Goal: Transaction & Acquisition: Register for event/course

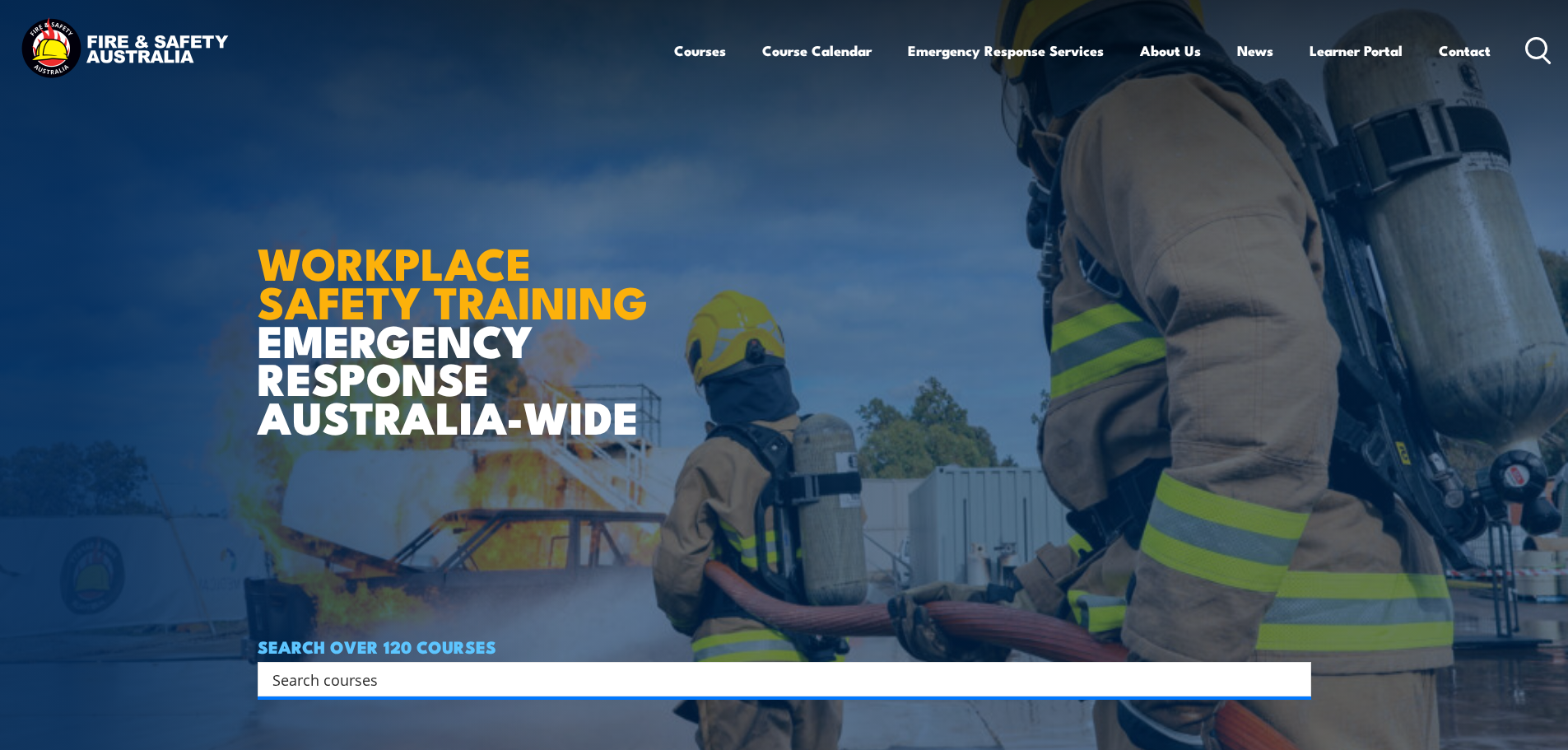
click at [377, 675] on input "Search input" at bounding box center [774, 679] width 1002 height 25
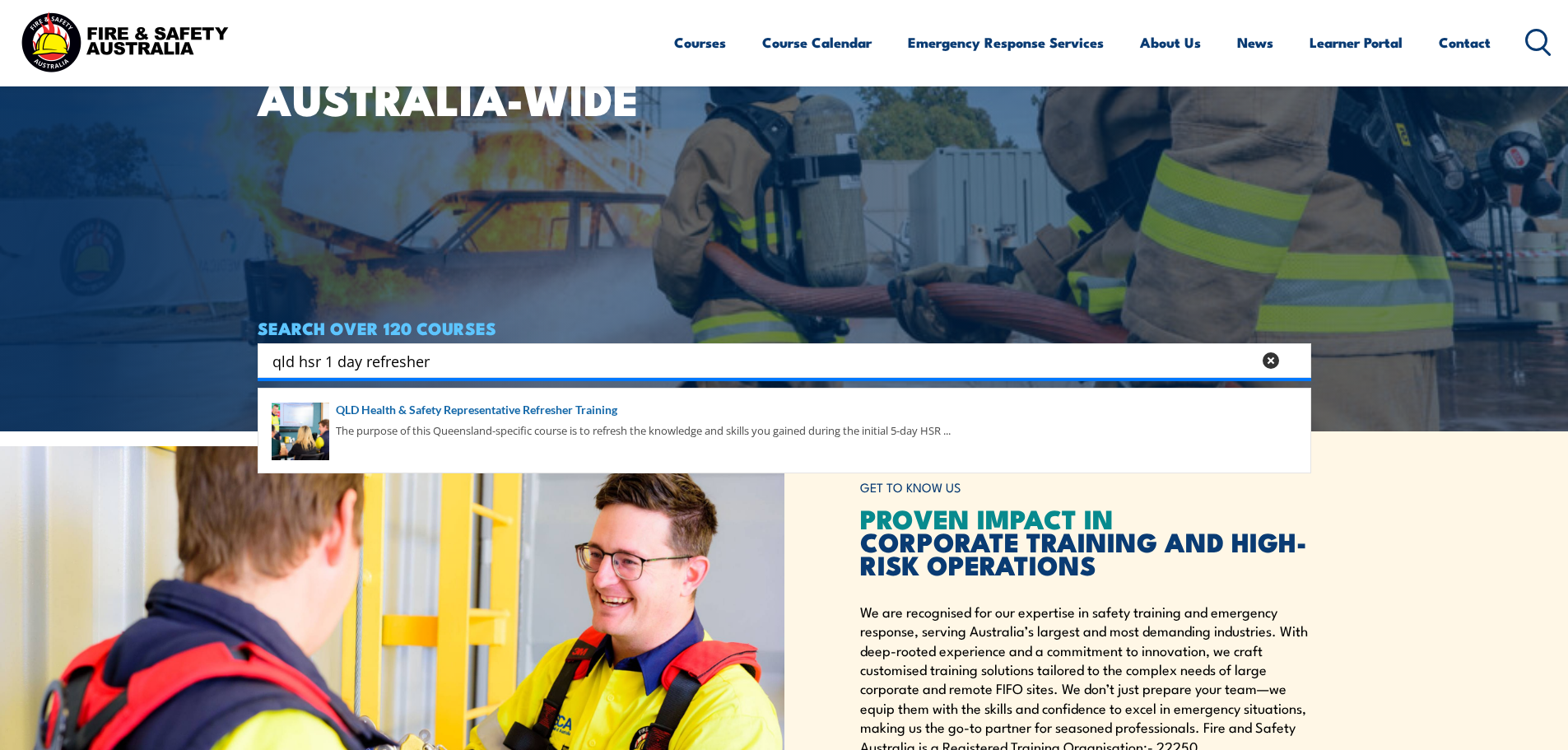
scroll to position [329, 0]
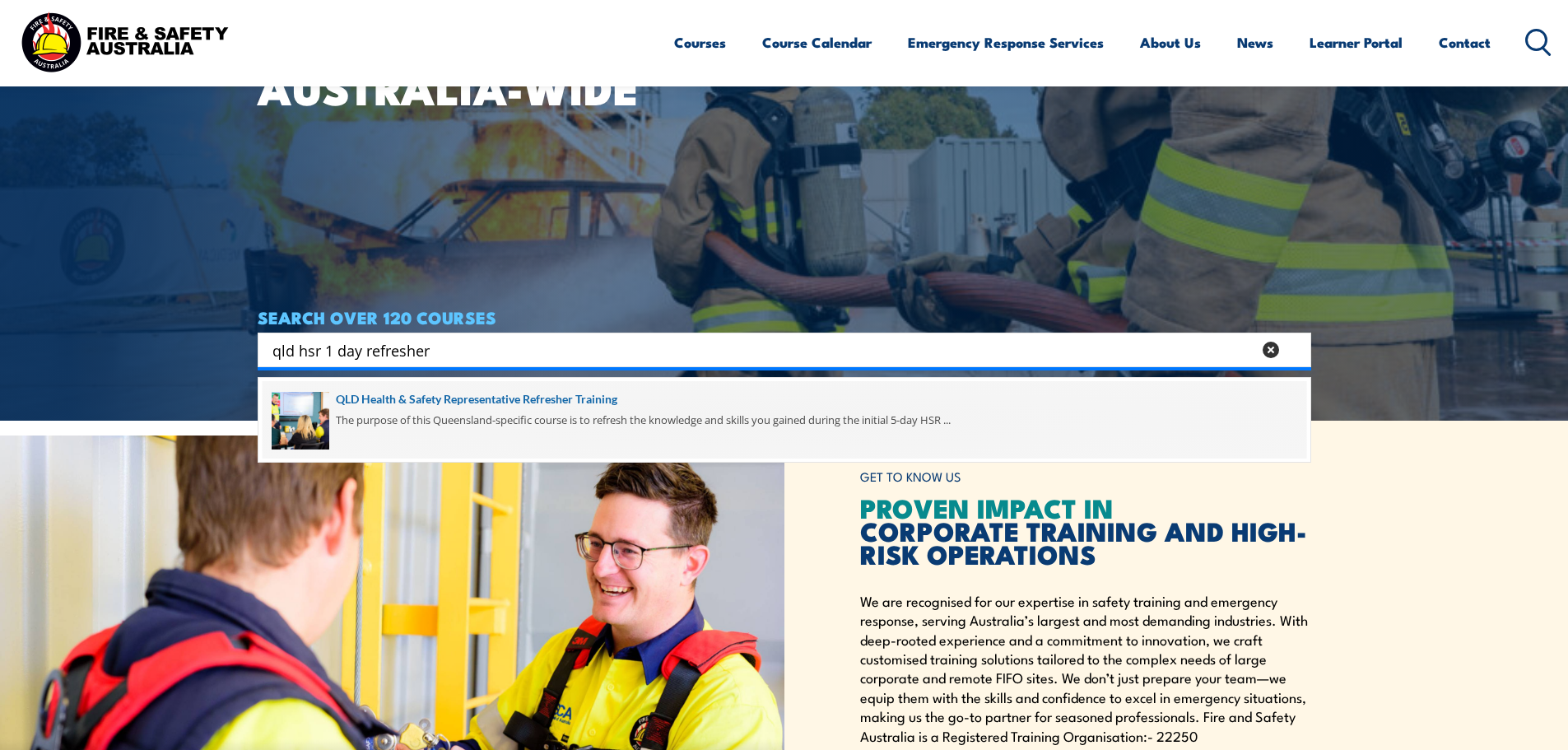
type input "qld hsr 1 day refresher"
click at [568, 395] on span at bounding box center [784, 419] width 1044 height 77
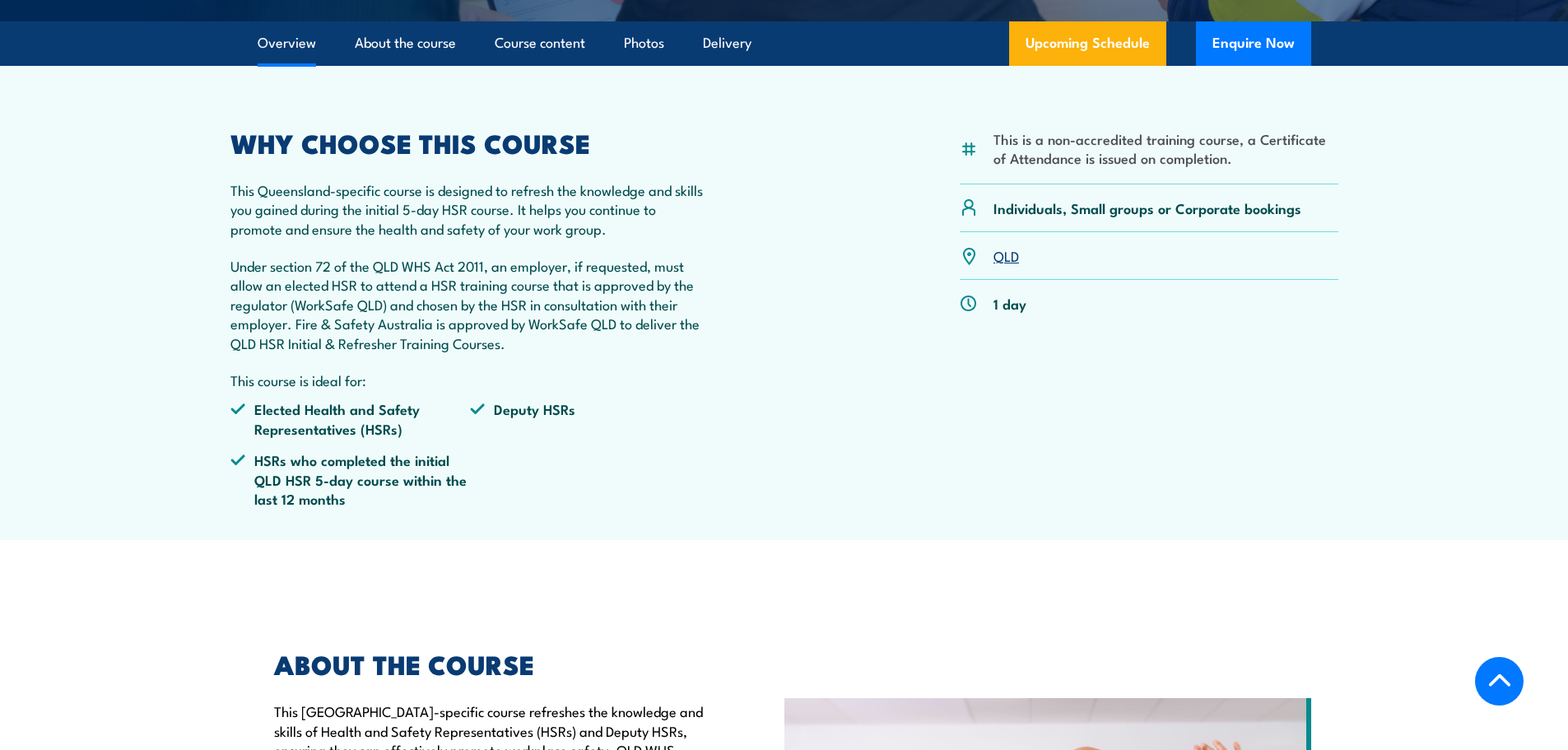
scroll to position [494, 0]
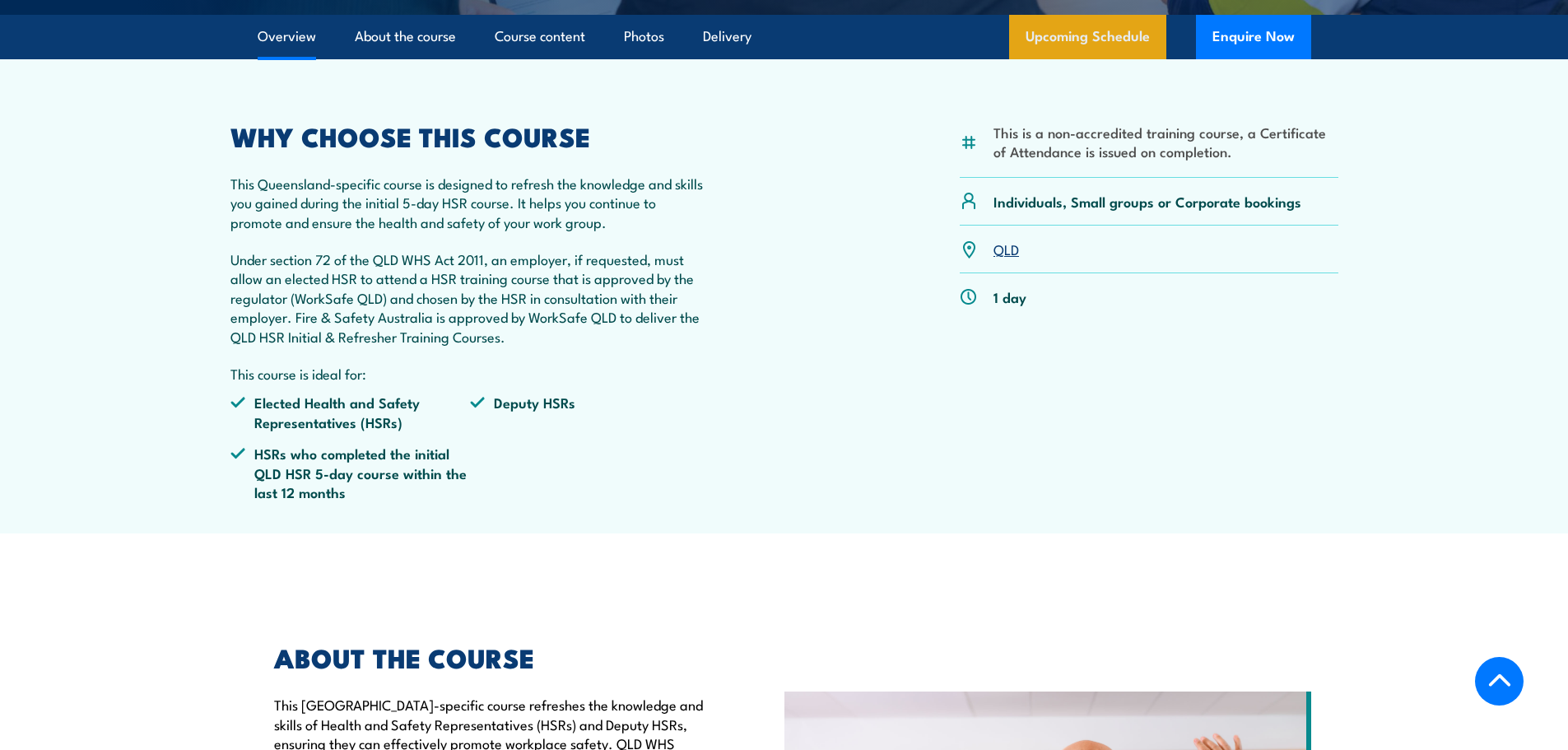
click at [1075, 59] on link "Upcoming Schedule" at bounding box center [1088, 37] width 158 height 44
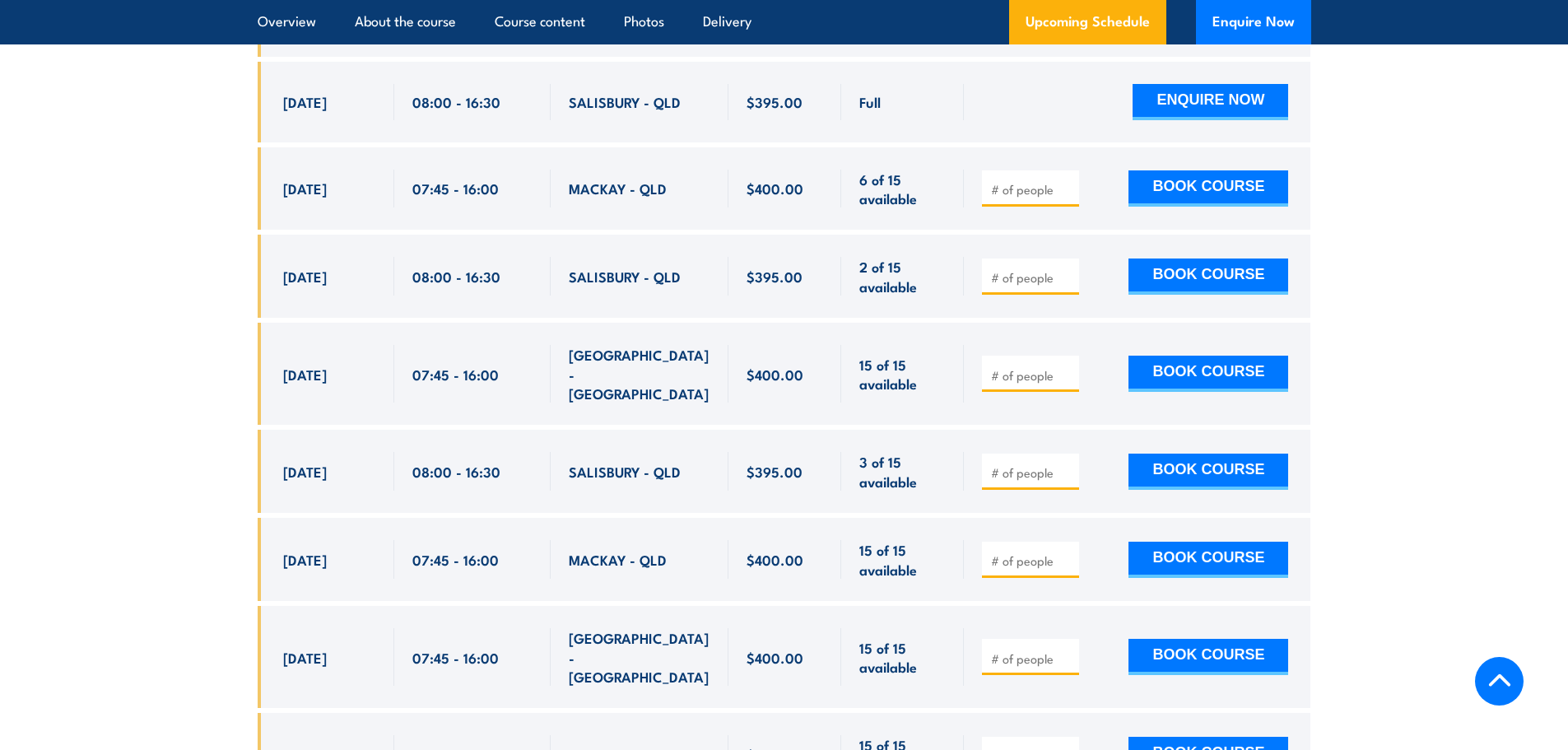
scroll to position [3216, 0]
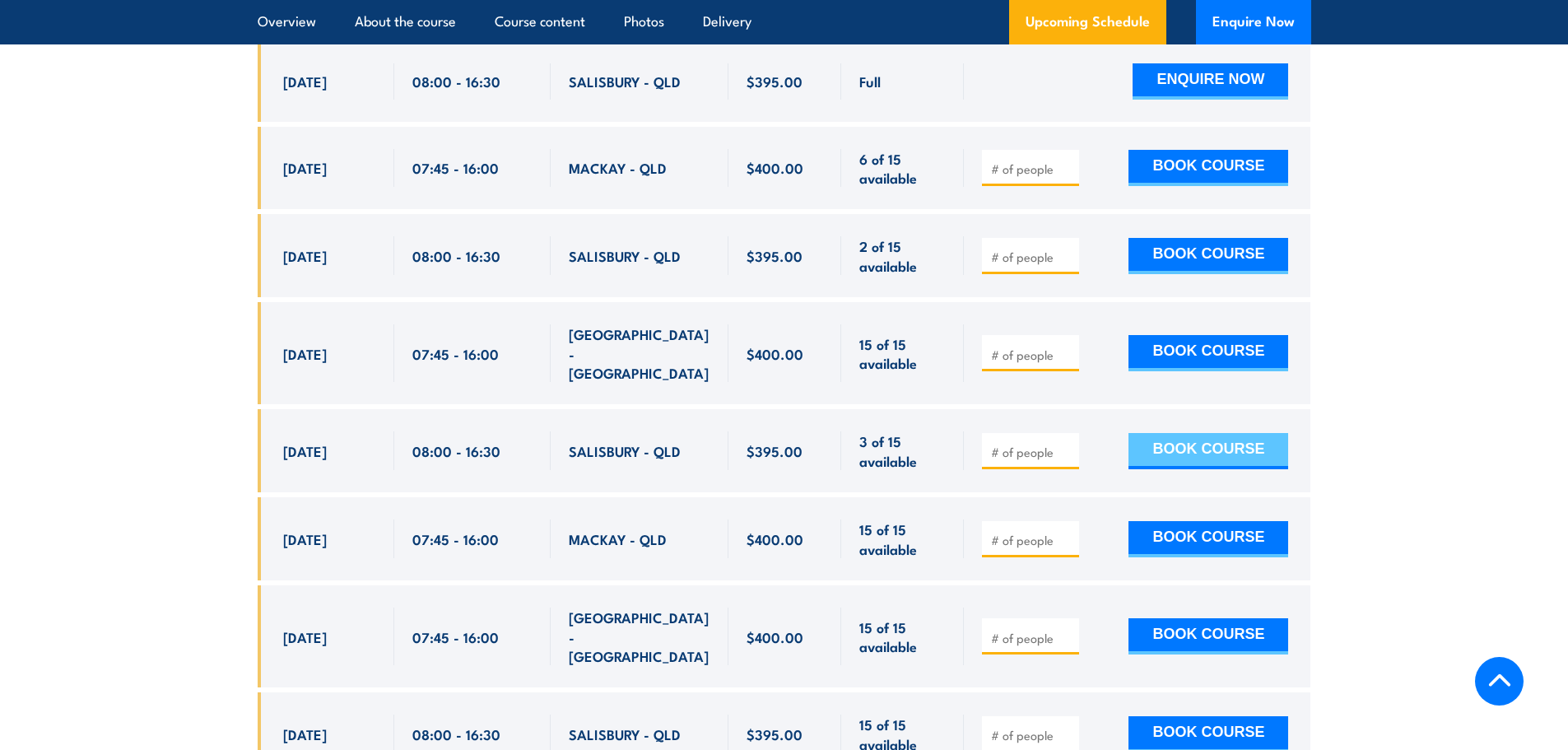
click at [1210, 433] on button "BOOK COURSE" at bounding box center [1209, 451] width 159 height 36
type input "1"
click at [1069, 444] on input "1" at bounding box center [1031, 452] width 82 height 17
click at [1196, 433] on button "BOOK COURSE" at bounding box center [1209, 451] width 159 height 36
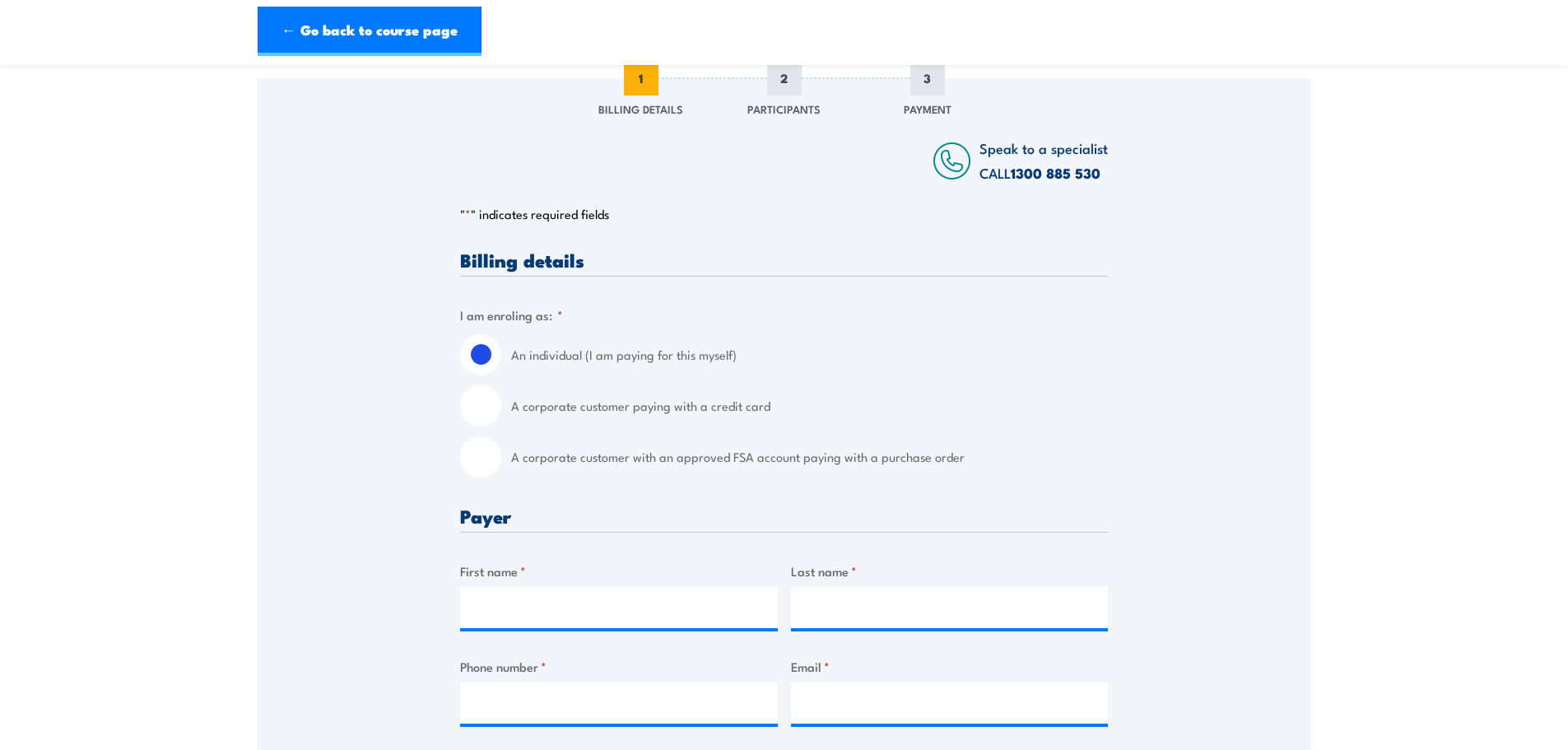
scroll to position [247, 0]
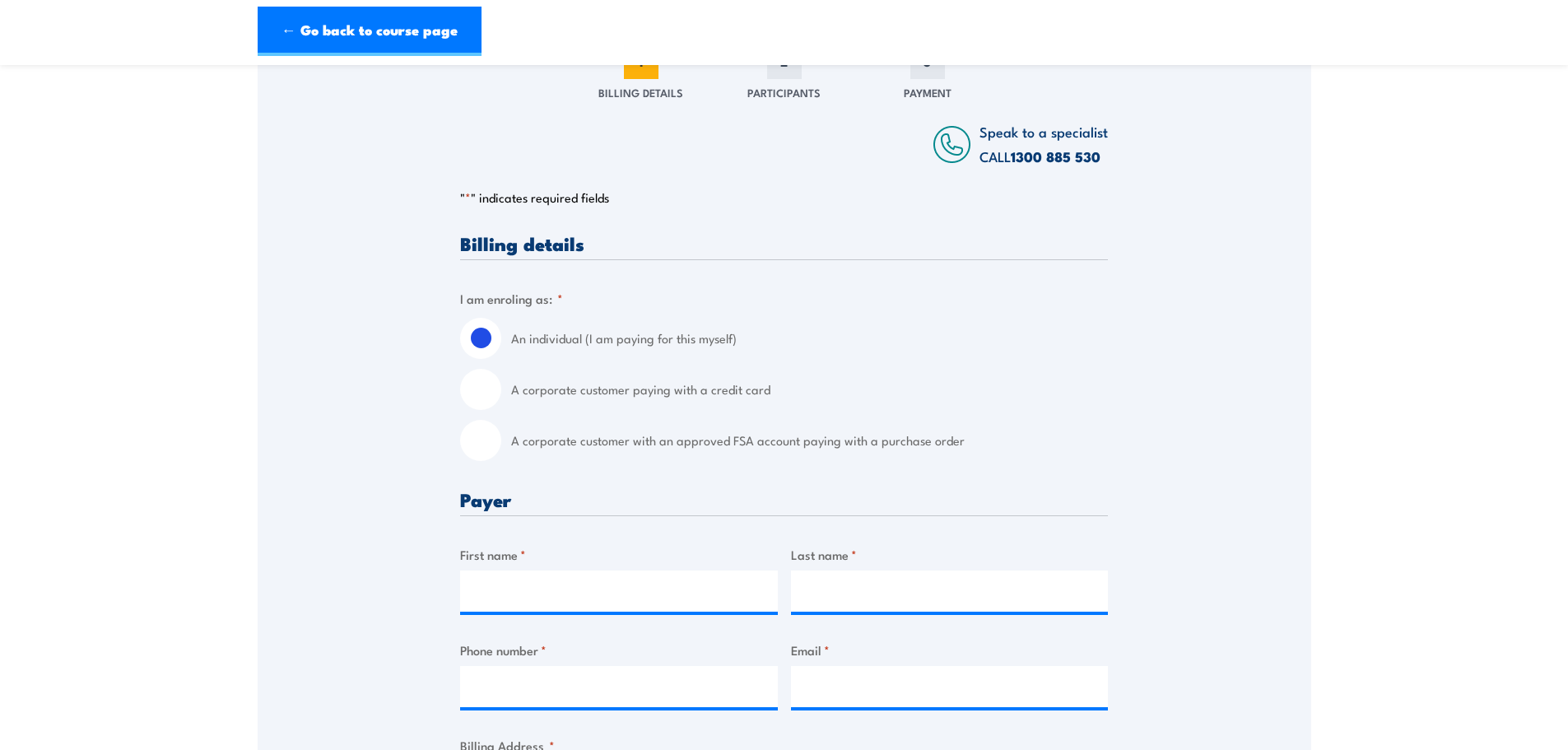
click at [527, 389] on label "A corporate customer paying with a credit card" at bounding box center [809, 390] width 597 height 41
click at [501, 389] on input "A corporate customer paying with a credit card" at bounding box center [481, 390] width 41 height 41
radio input "true"
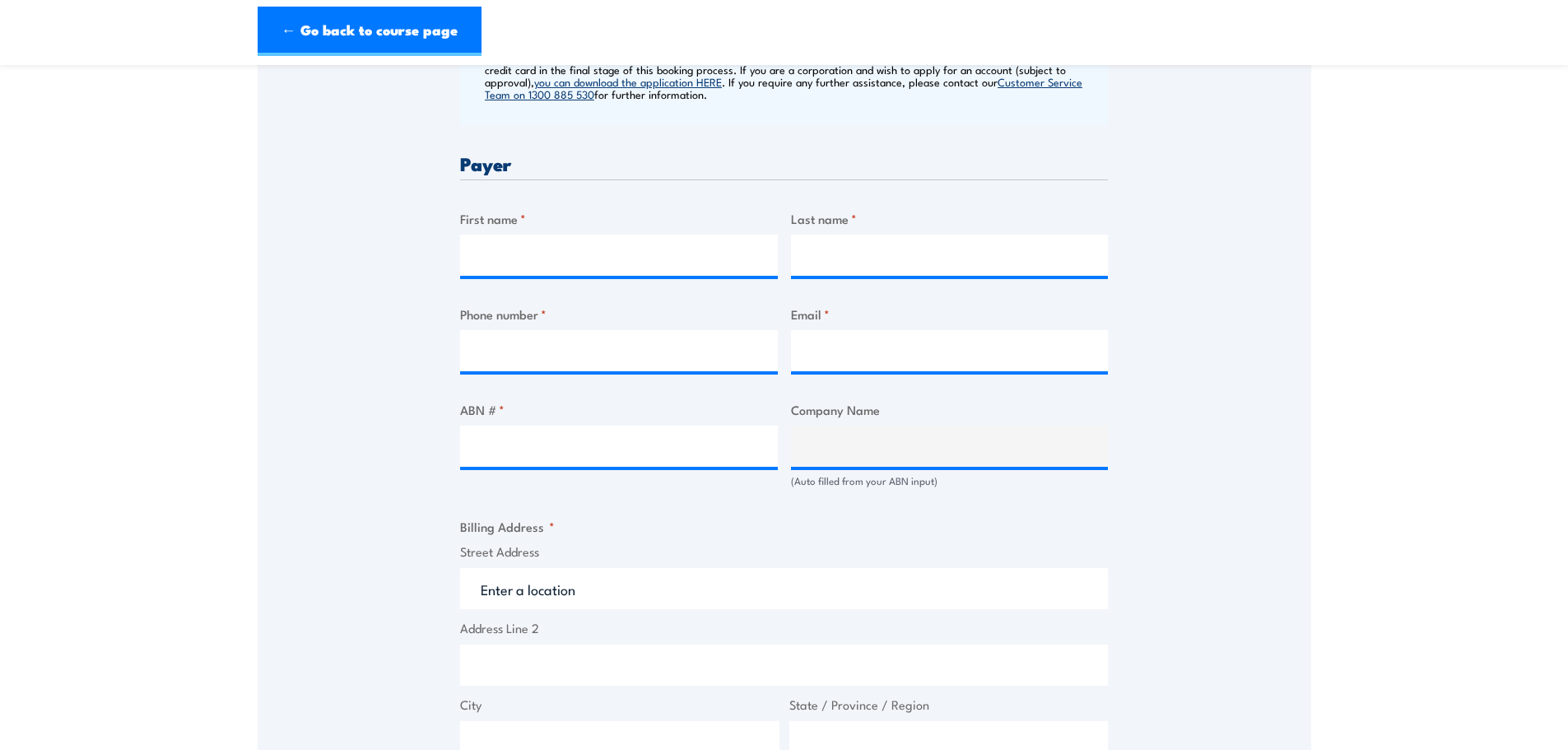
scroll to position [741, 0]
click at [567, 220] on label "First name *" at bounding box center [619, 216] width 318 height 19
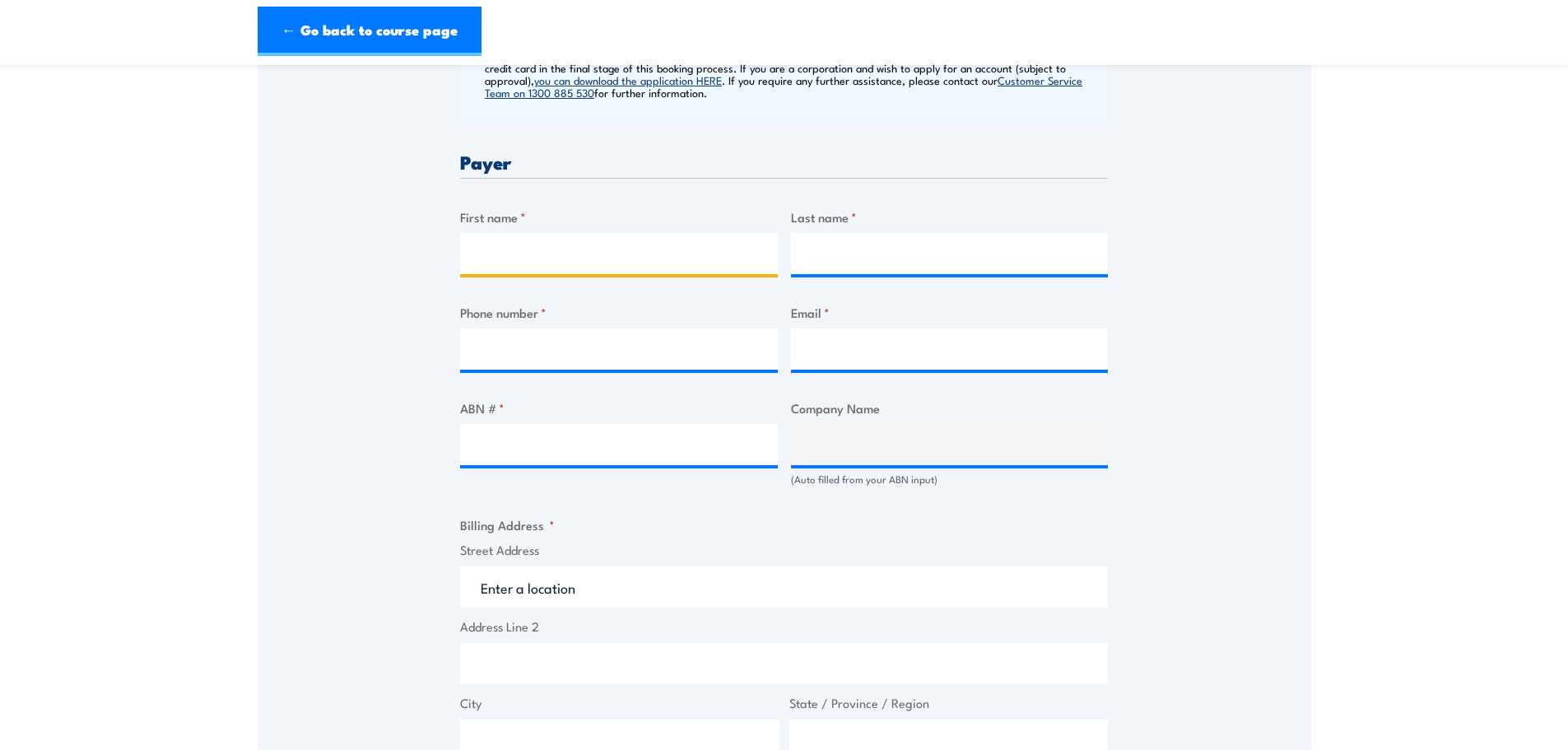
click at [567, 233] on input "First name *" at bounding box center [619, 253] width 318 height 41
drag, startPoint x: 575, startPoint y: 258, endPoint x: 521, endPoint y: 257, distance: 54.0
click at [521, 257] on input "Jason Brennan" at bounding box center [619, 253] width 318 height 41
type input "Jason"
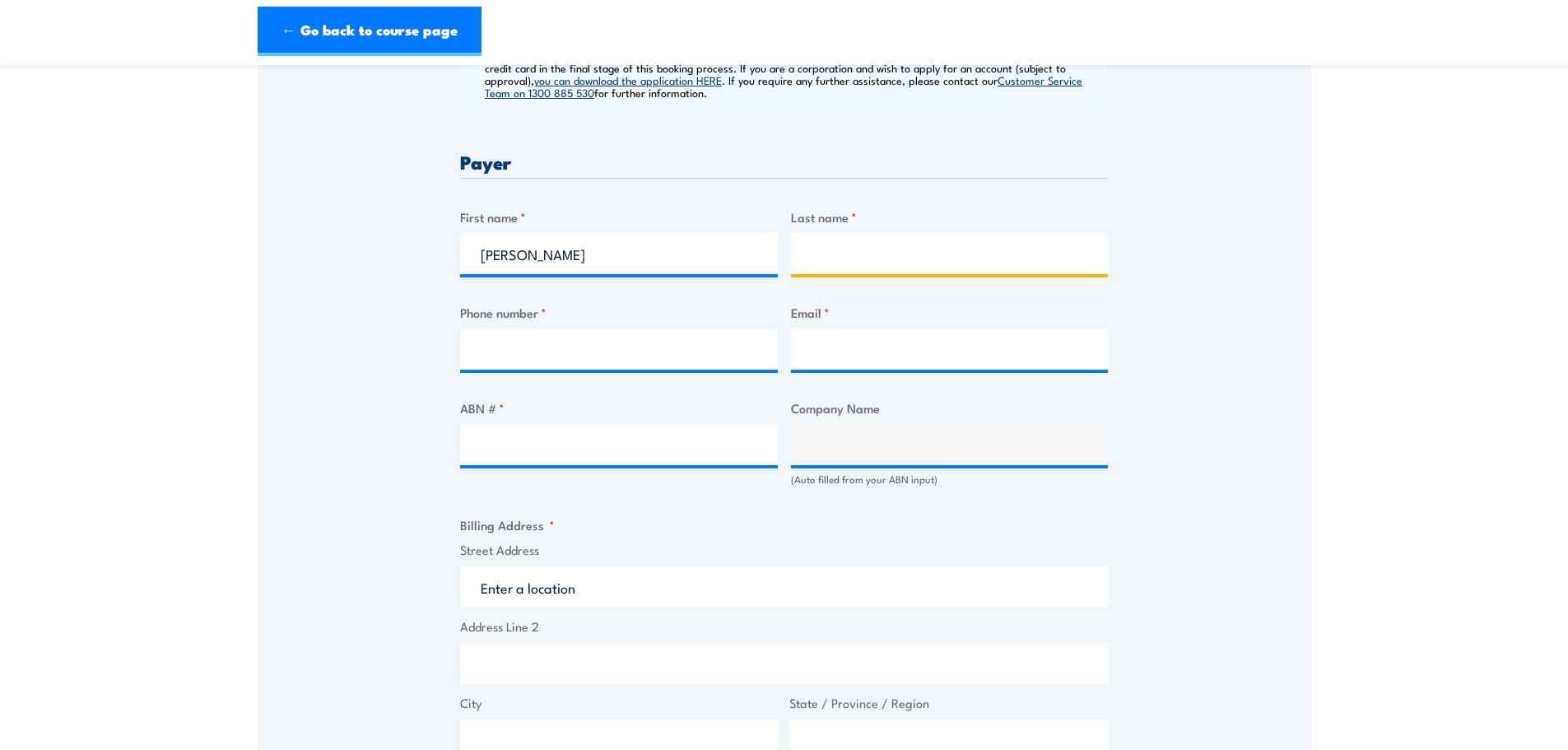
click at [815, 262] on input "Last name *" at bounding box center [950, 253] width 318 height 41
paste input "Brennan"
type input "Brennan"
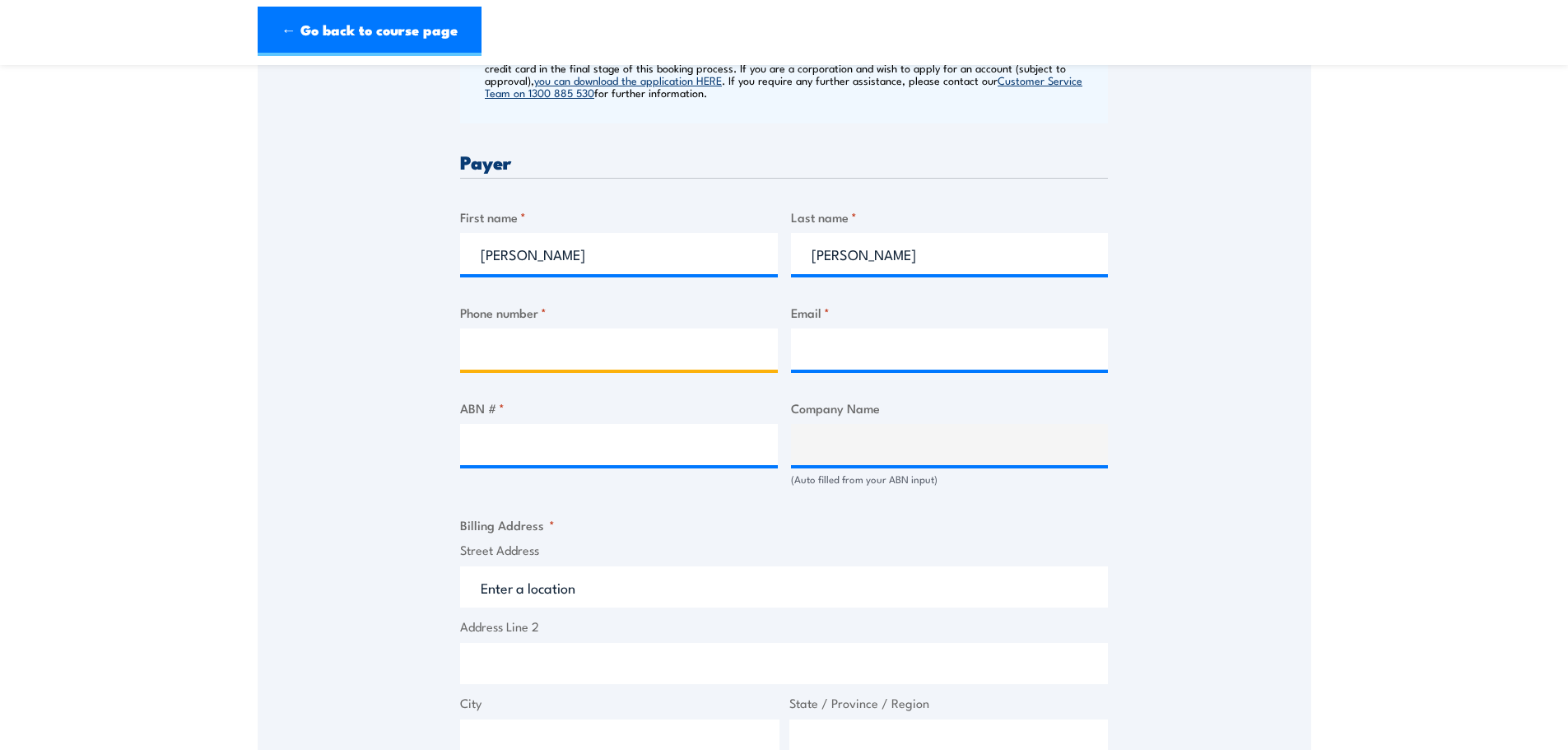
click at [557, 351] on input "Phone number *" at bounding box center [619, 349] width 318 height 41
type input "0438835019"
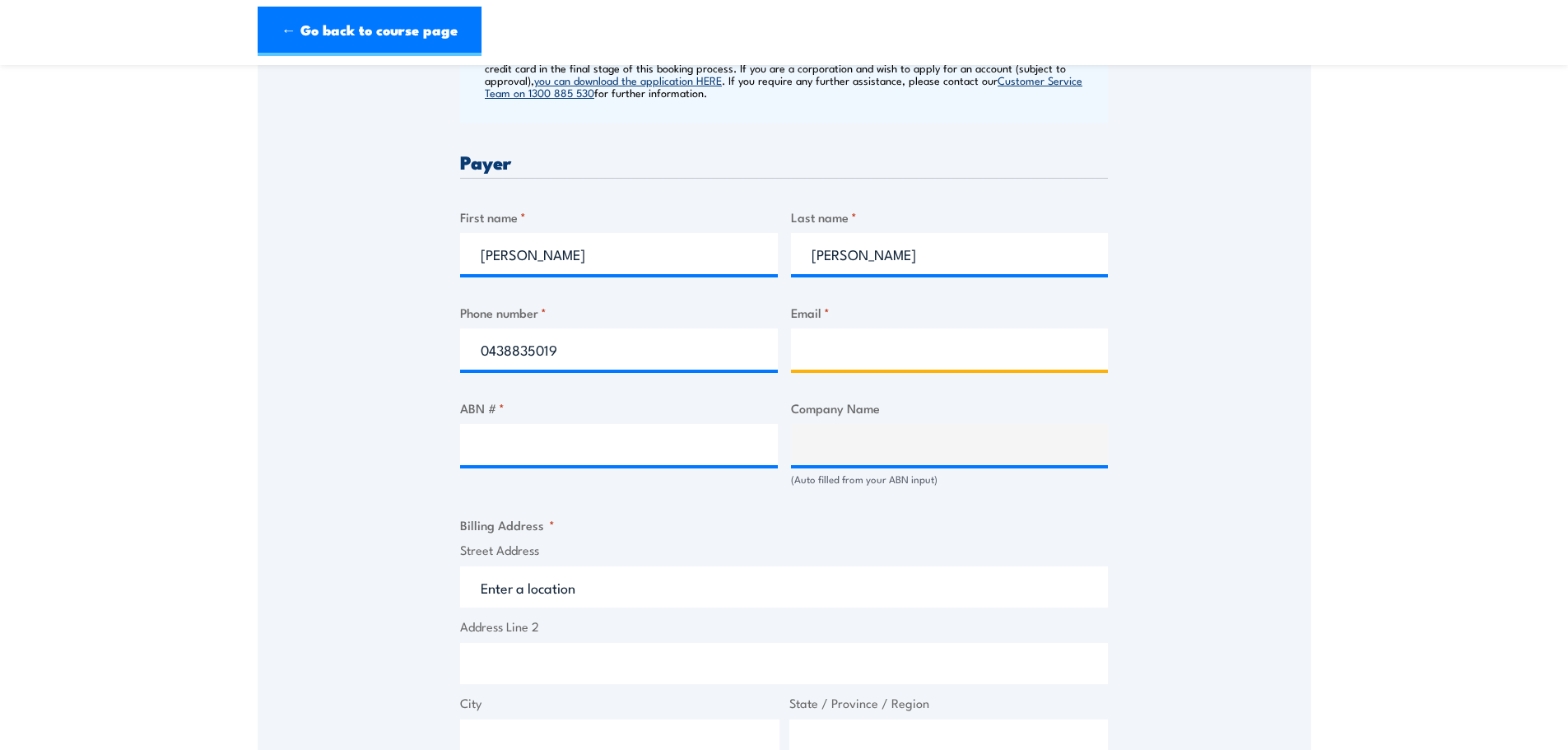
type input "jason.brennan@thecomfortgroup.co"
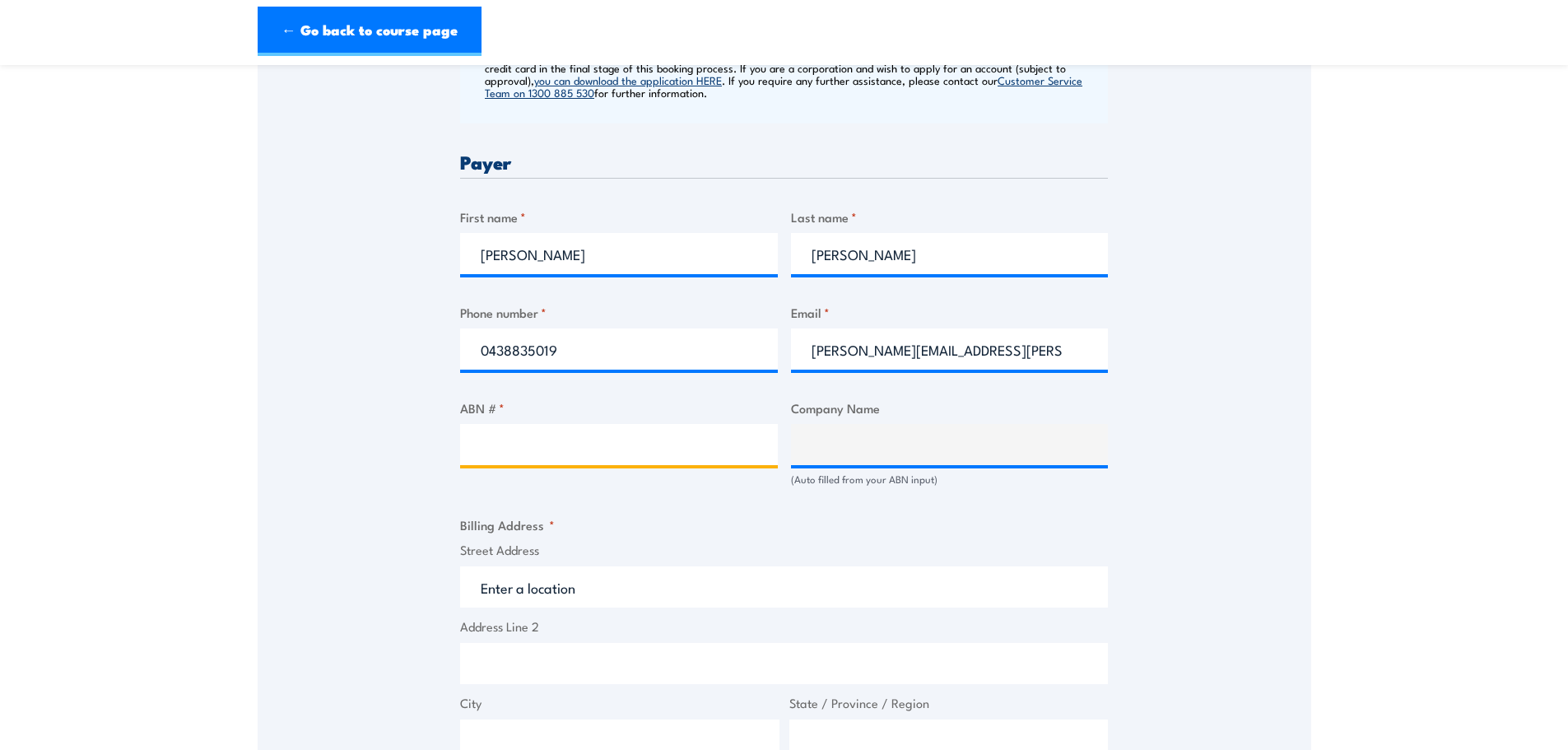
click at [621, 435] on input "ABN # *" at bounding box center [619, 445] width 318 height 41
type input "23098742584"
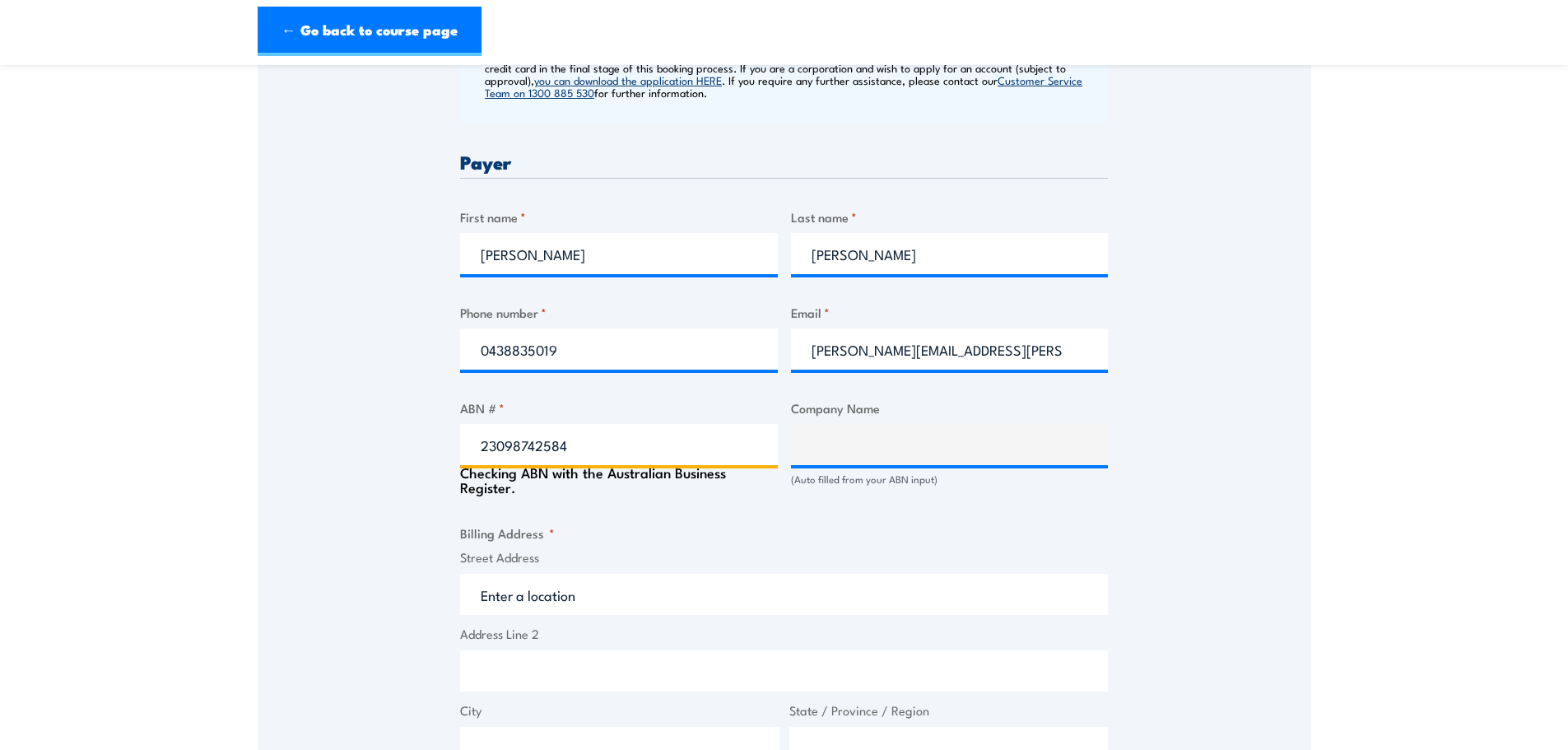
type input "AUSTRALIAN COMFORT GROUP PTY LTD"
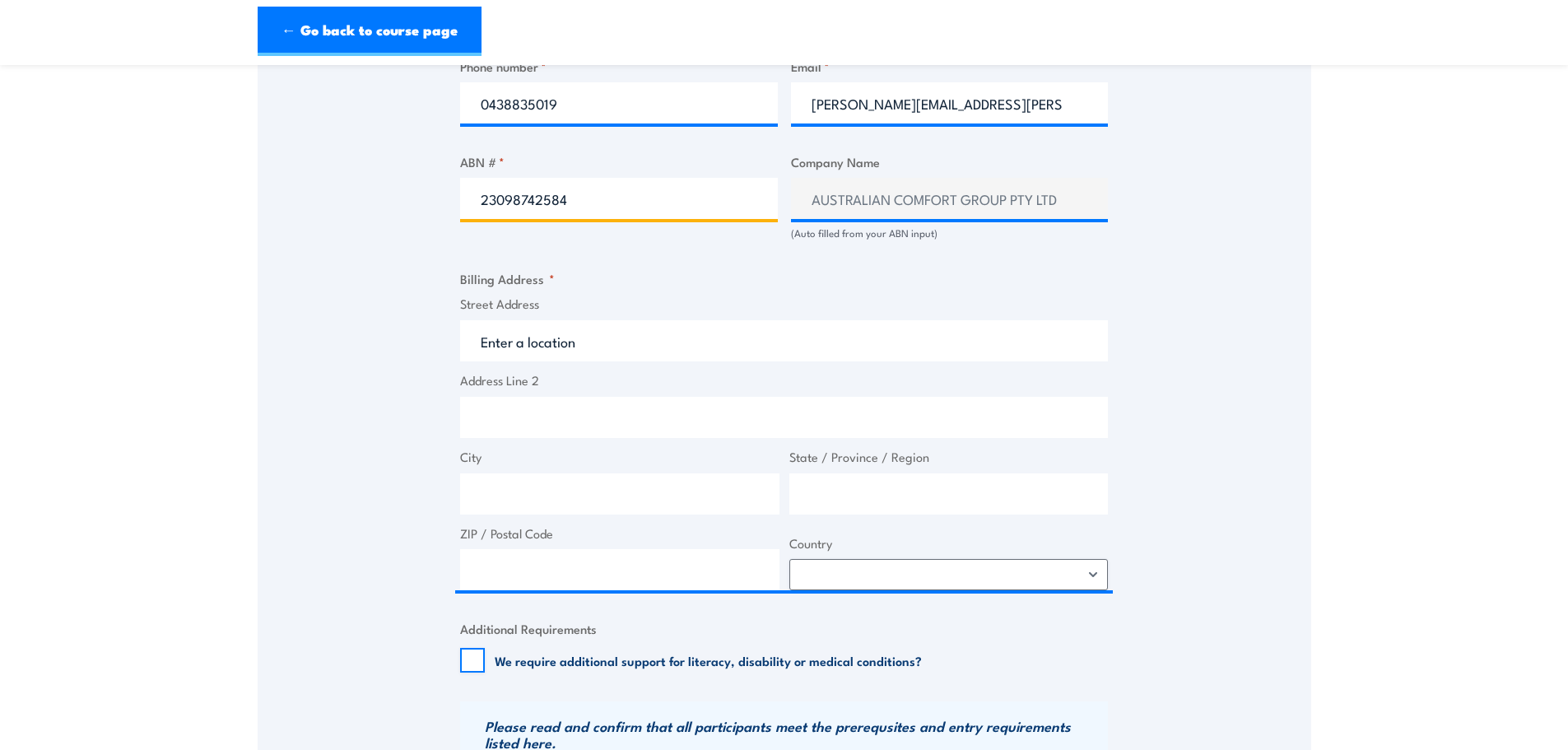
scroll to position [988, 0]
type input "23098742584"
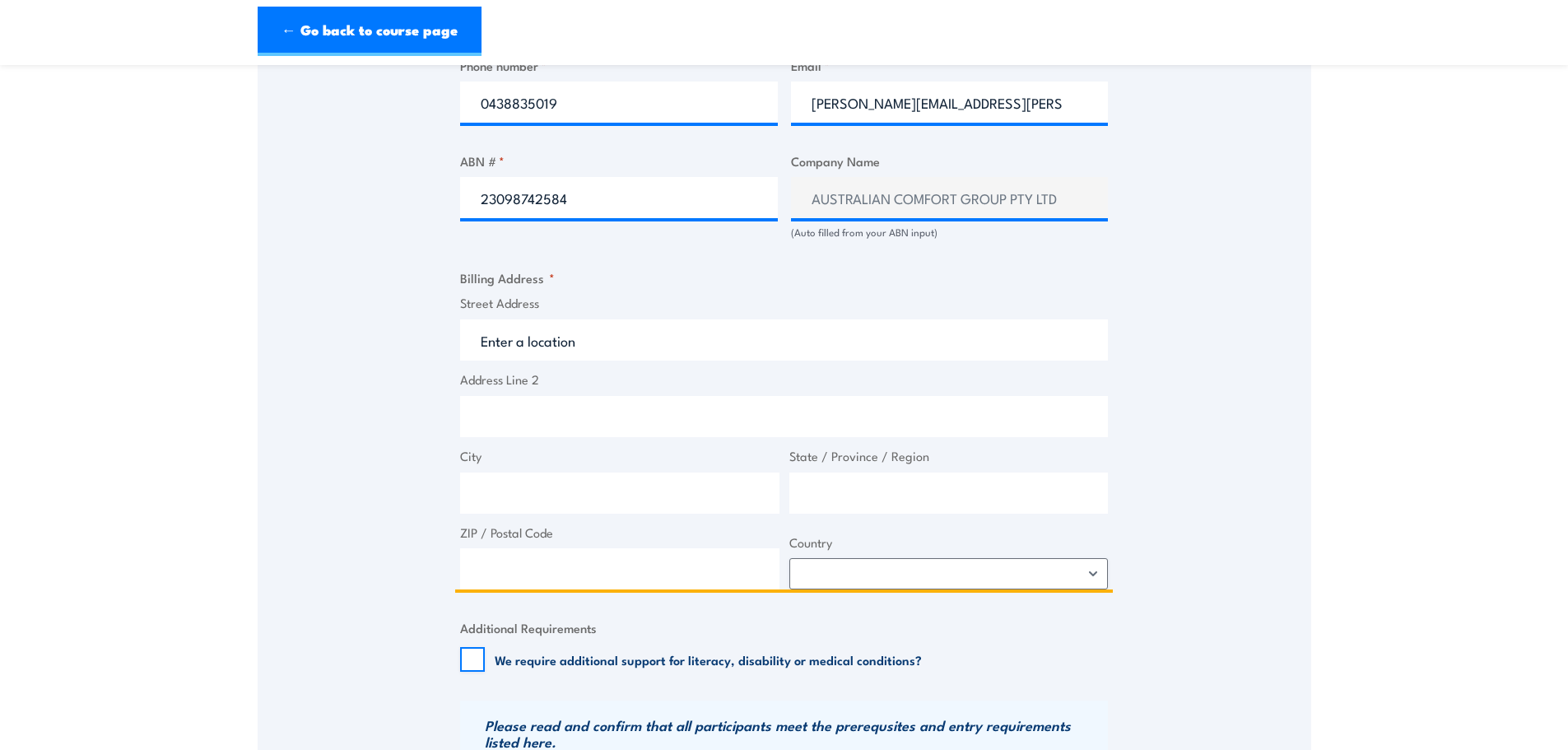
click at [505, 334] on input "Street Address" at bounding box center [784, 340] width 648 height 41
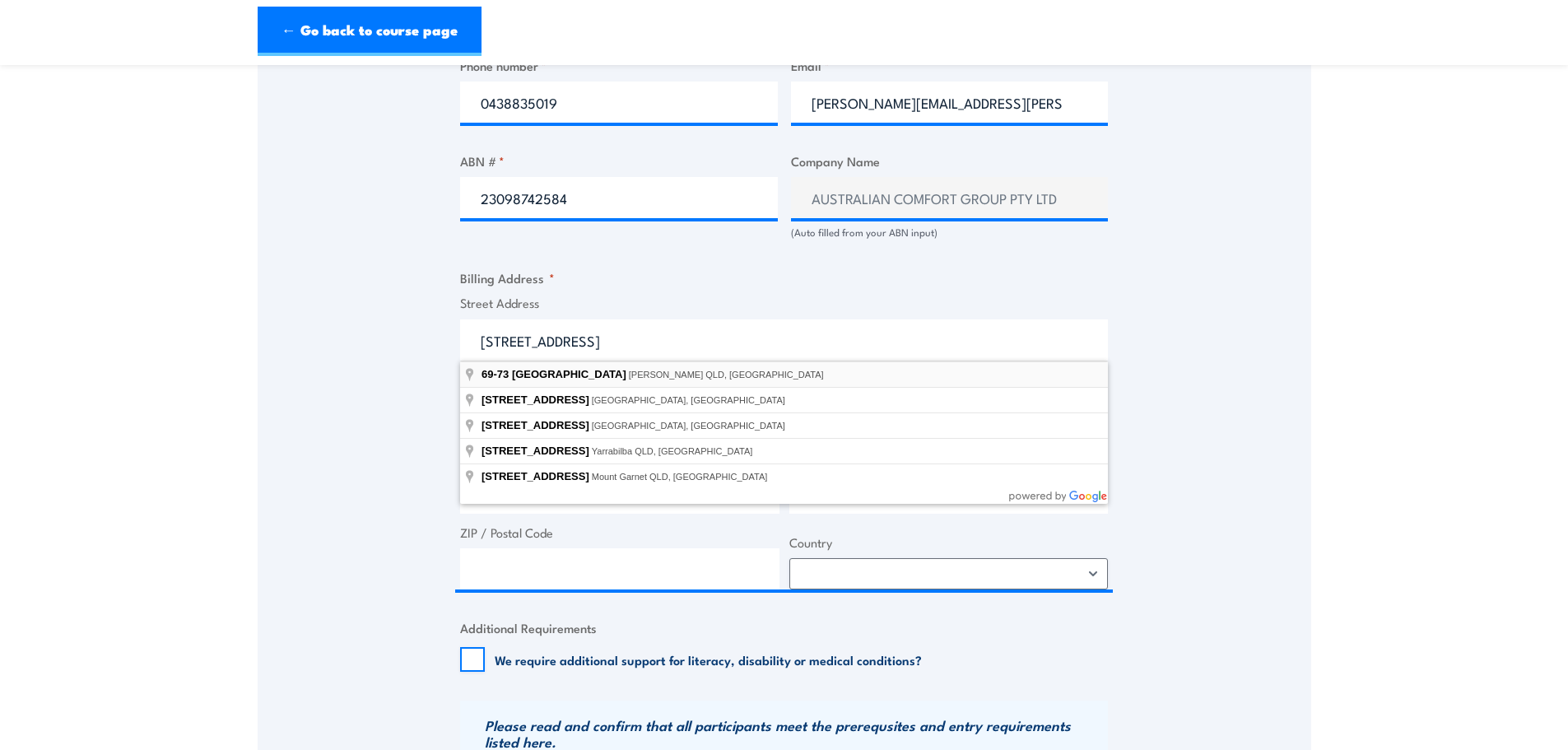
type input "69-73 Mica Street, Carole Park QLD, Australia"
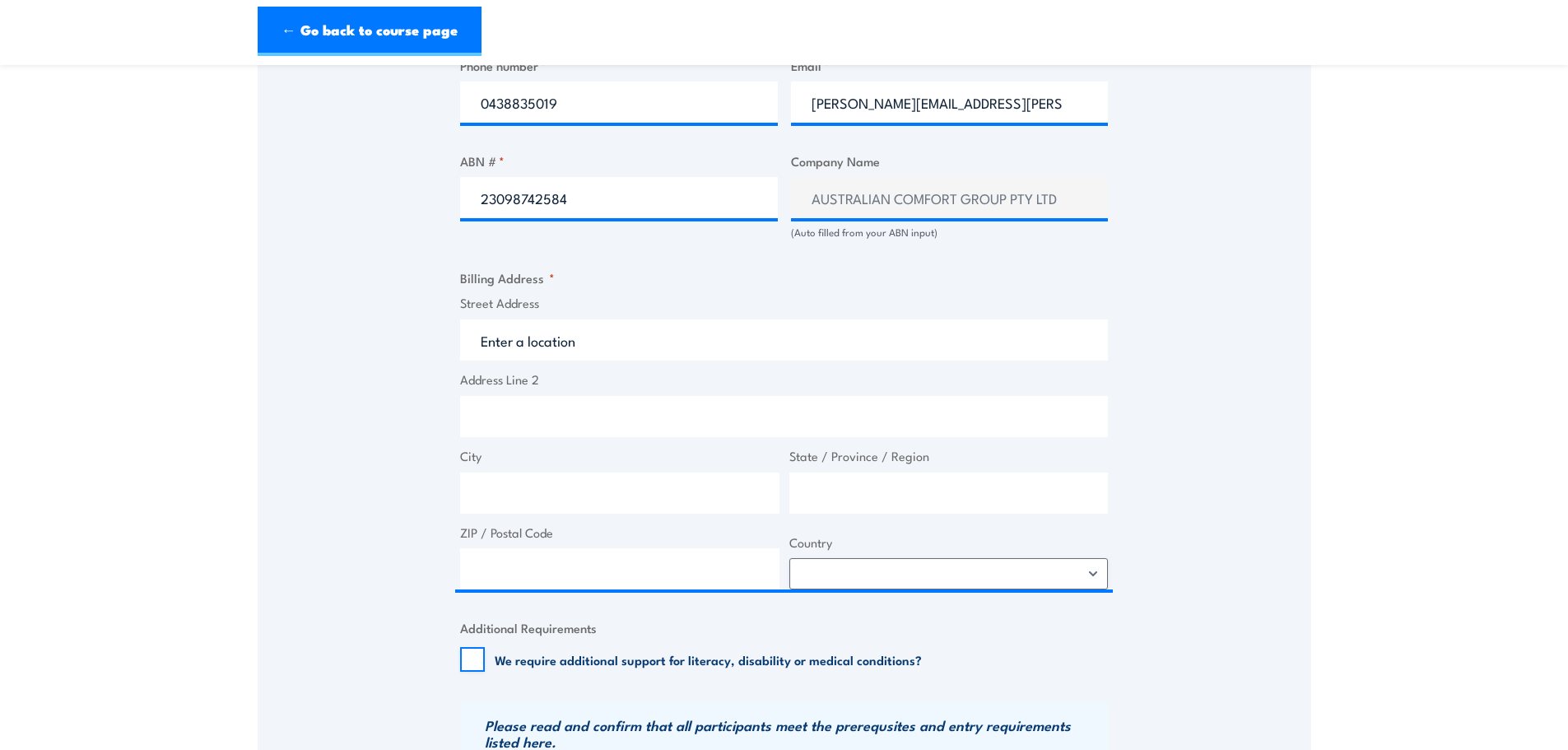
type input "69-73 Mica St"
type input "Carole Park"
type input "[GEOGRAPHIC_DATA]"
type input "4300"
select select "Australia"
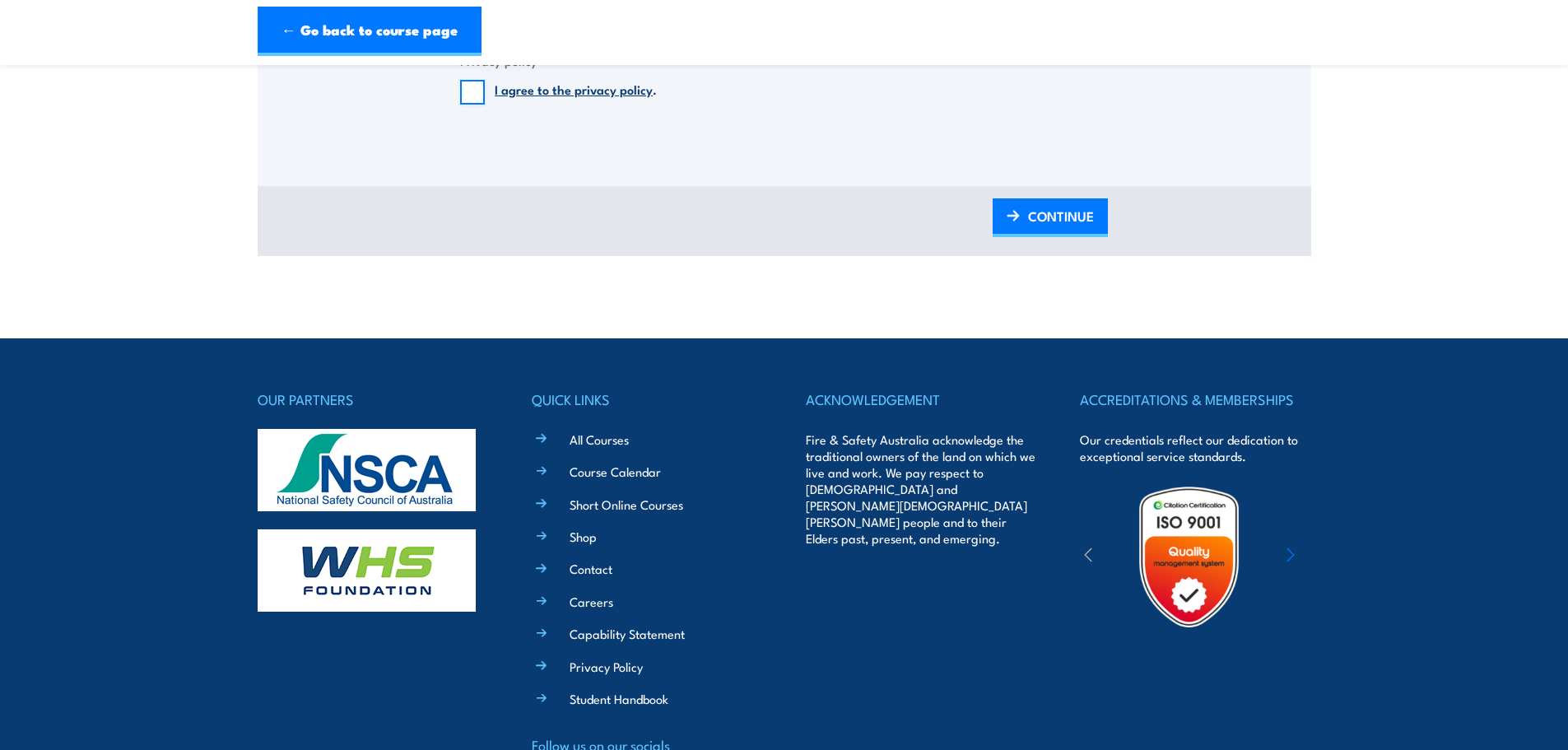
scroll to position [2122, 0]
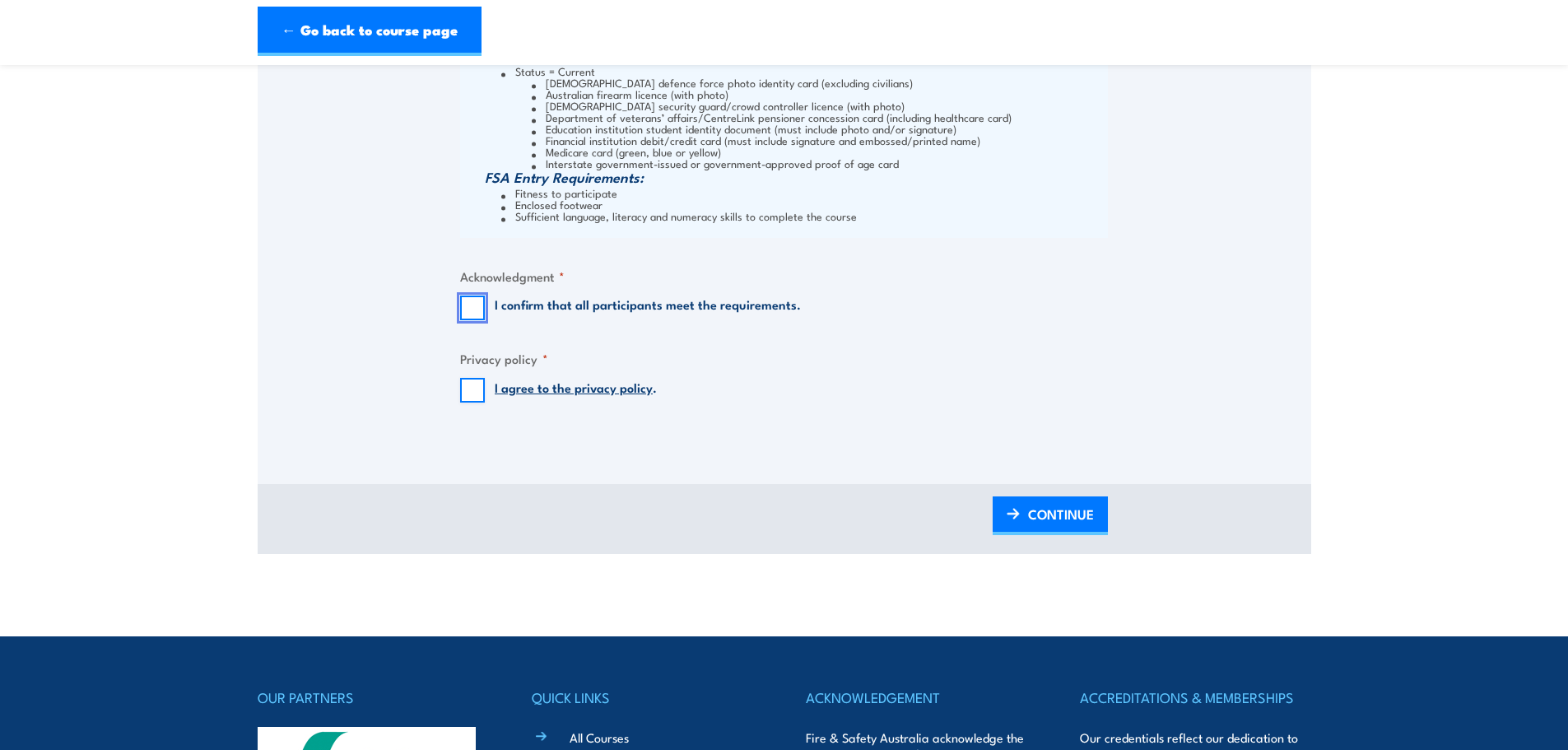
drag, startPoint x: 472, startPoint y: 307, endPoint x: 476, endPoint y: 323, distance: 16.5
click at [473, 307] on input "I confirm that all participants meet the requirements." at bounding box center [473, 308] width 25 height 25
checkbox input "true"
click at [475, 386] on input "I agree to the privacy policy ." at bounding box center [473, 390] width 25 height 25
checkbox input "true"
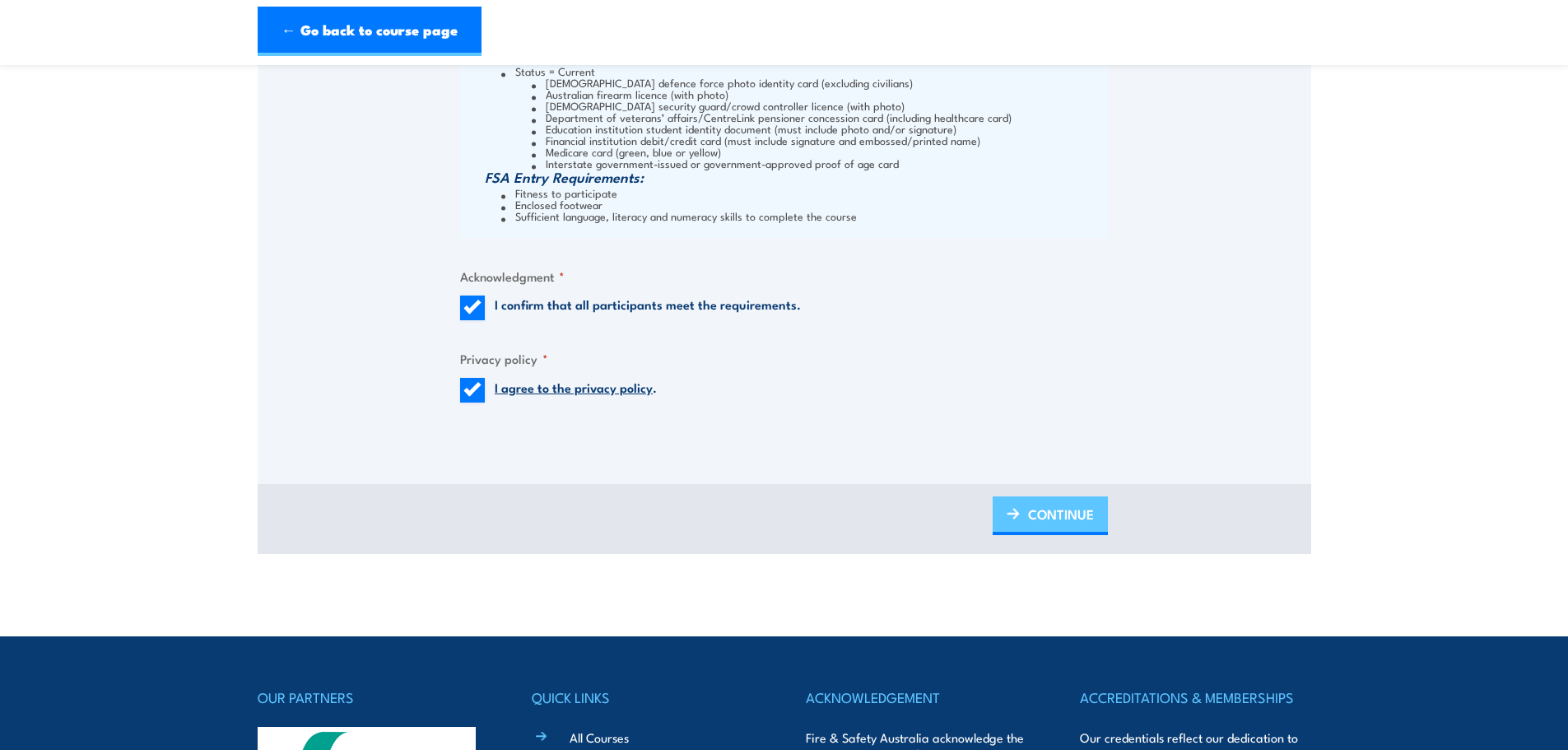
click at [1020, 506] on link "CONTINUE" at bounding box center [1050, 516] width 115 height 39
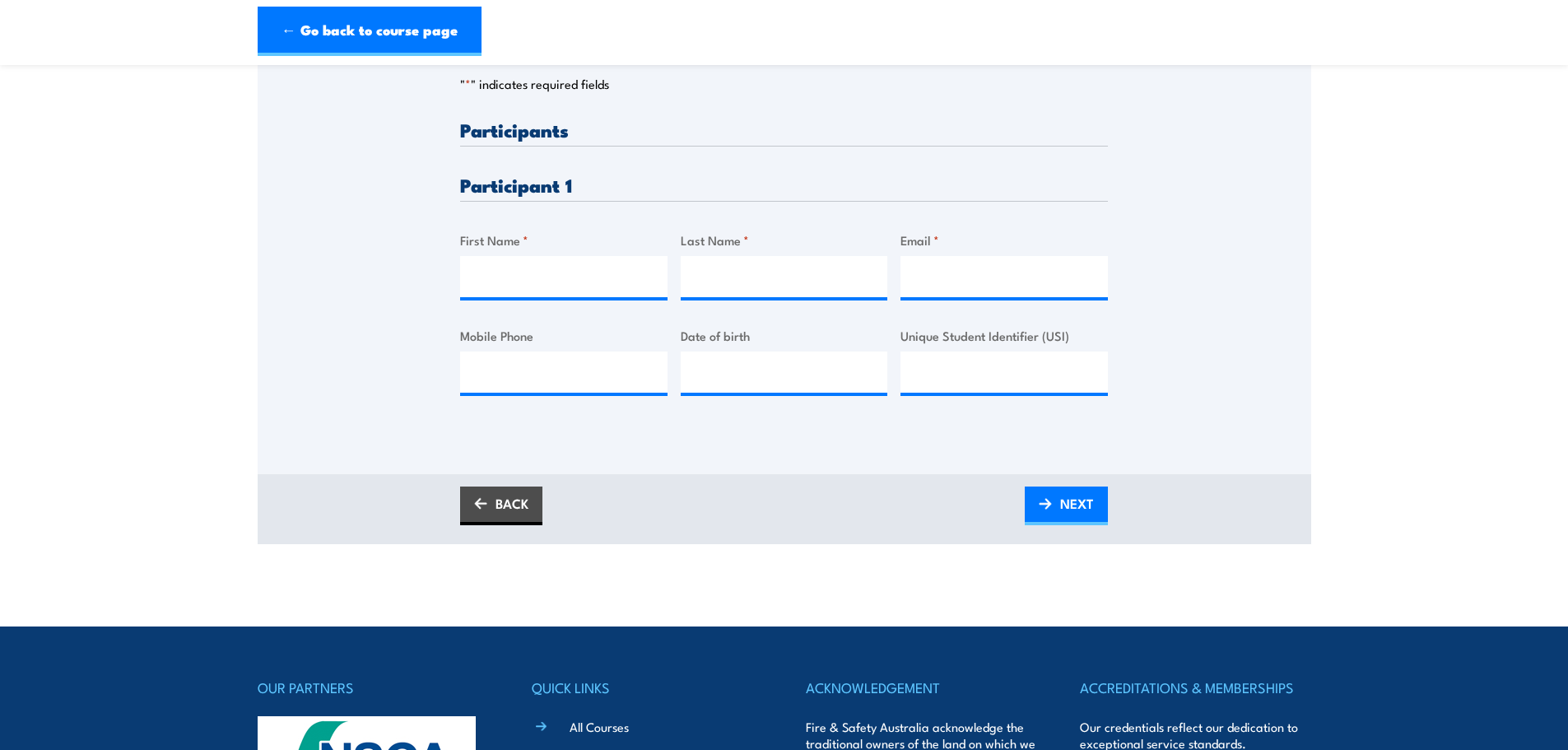
scroll to position [412, 0]
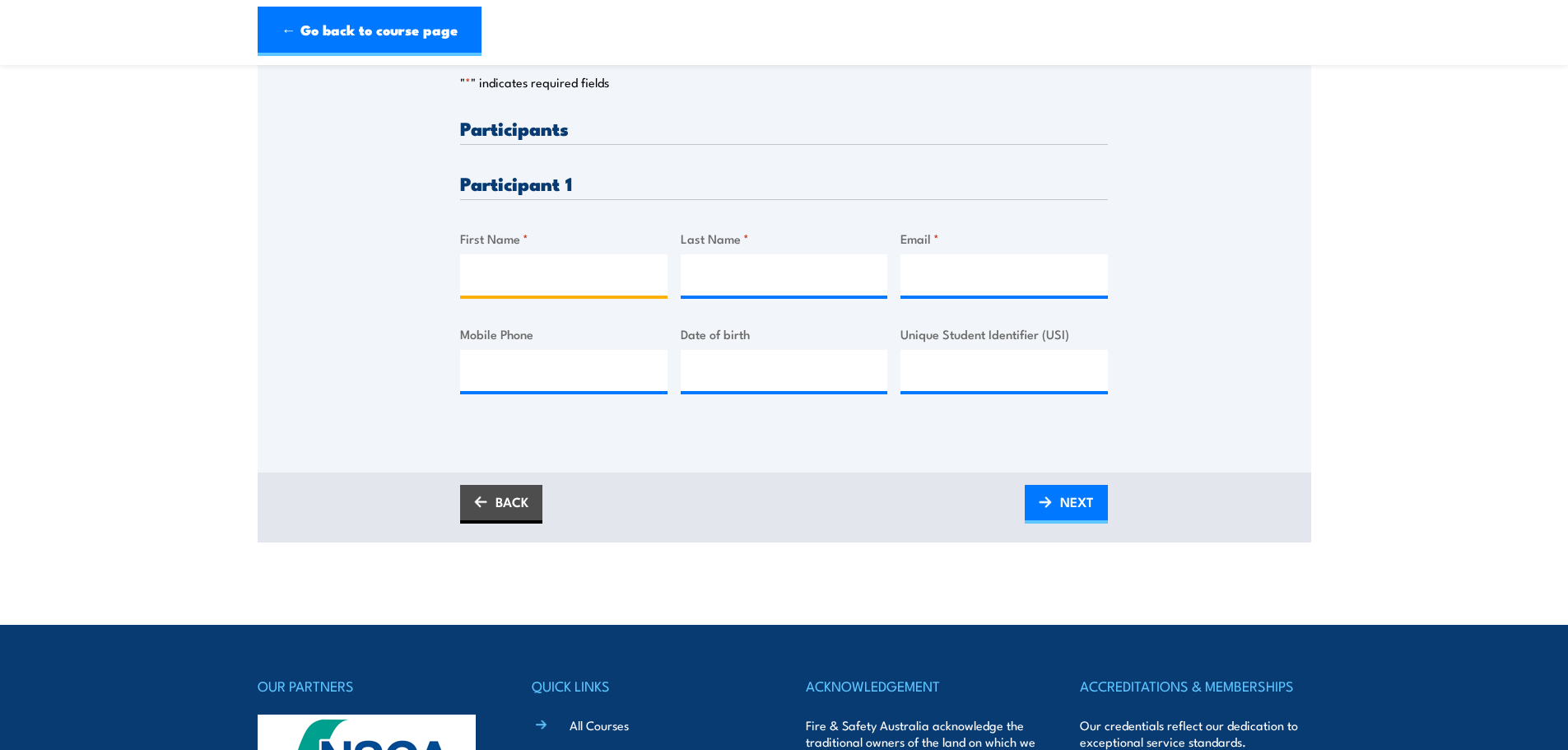
click at [494, 262] on input "First Name *" at bounding box center [564, 274] width 207 height 41
type input "Hayley"
click at [745, 274] on input "Last Name *" at bounding box center [784, 274] width 207 height 41
type input "Hynd"
click at [964, 260] on input "Email *" at bounding box center [1004, 274] width 207 height 41
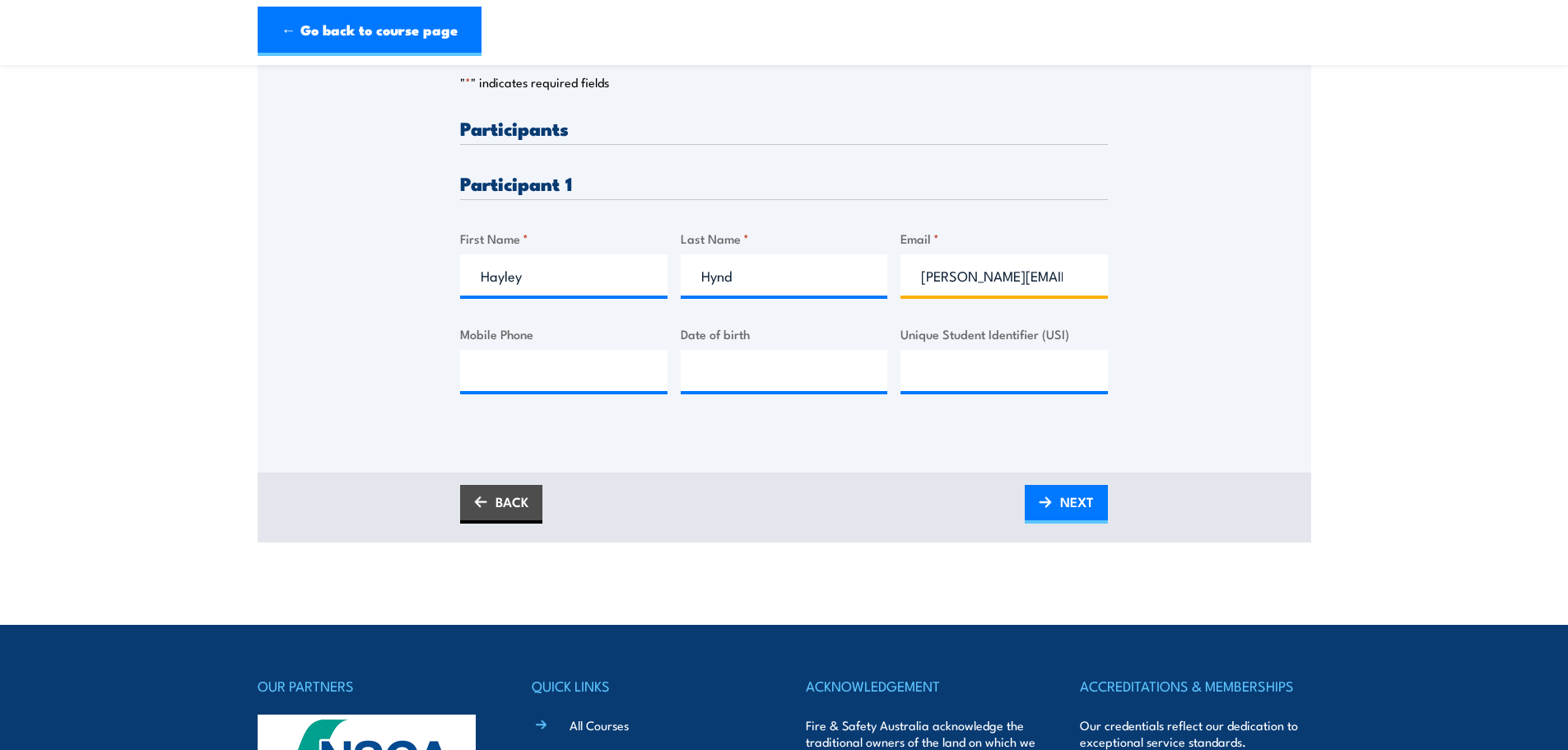
scroll to position [0, 1]
type input "hayes.68@hotmail.com"
click at [554, 377] on input "Mobile Phone" at bounding box center [564, 370] width 207 height 41
type input "0402915052"
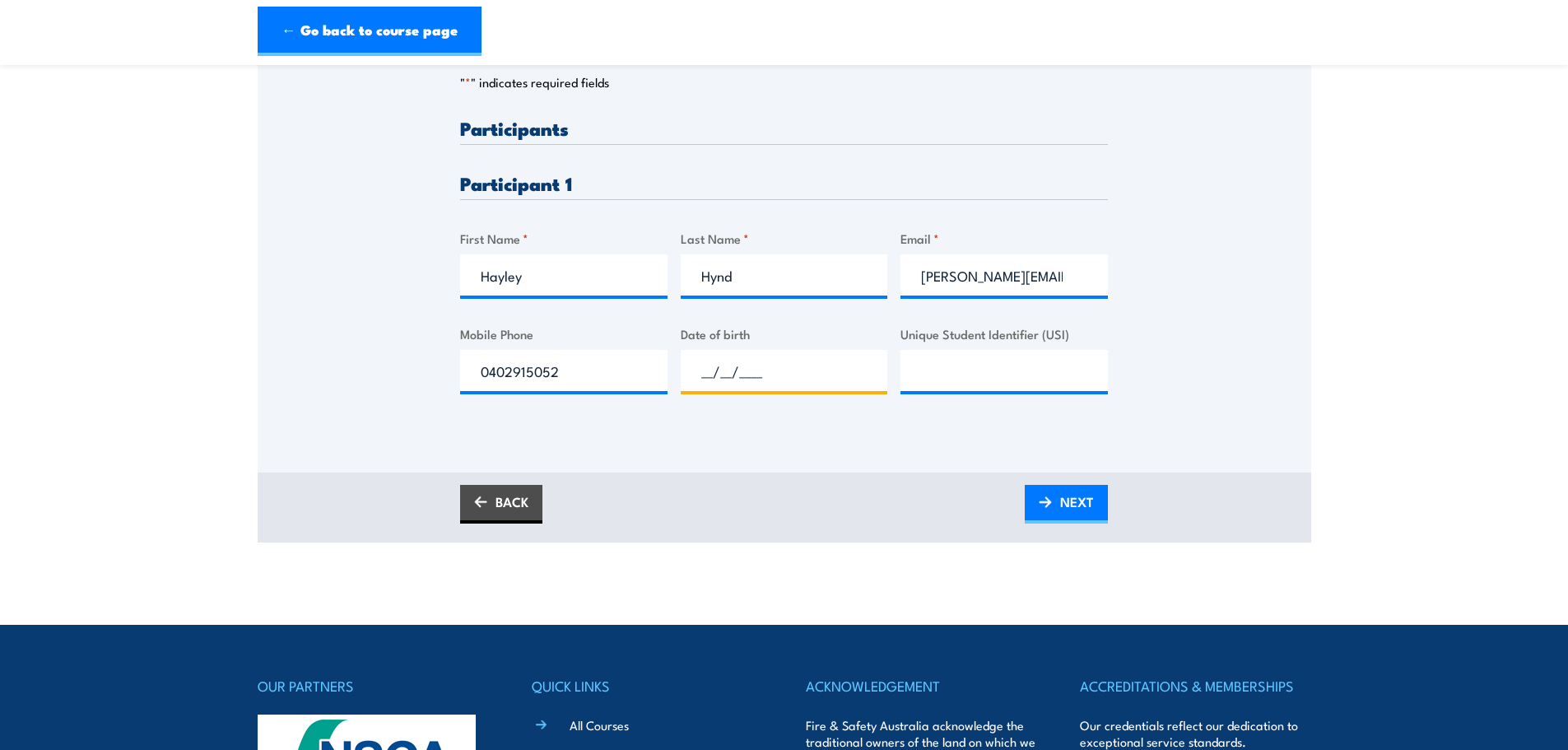
click at [753, 367] on input "__/__/____" at bounding box center [784, 370] width 207 height 41
type input "28/71/983_"
click at [937, 383] on input "Unique Student Identifier (USI)" at bounding box center [1004, 370] width 207 height 41
click at [765, 384] on input "__/__/____" at bounding box center [784, 370] width 207 height 41
type input "28/07/1983"
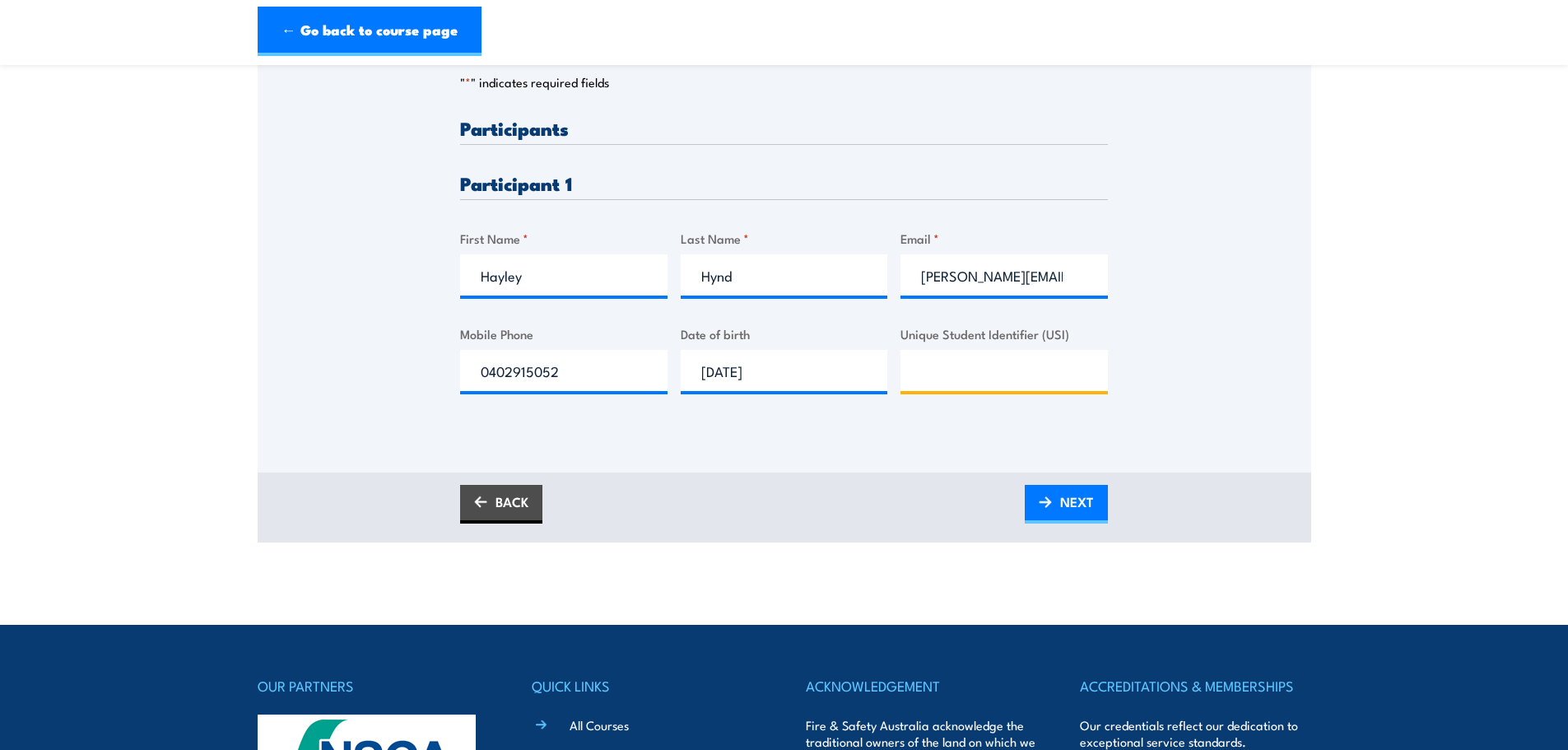
click at [952, 374] on input "Unique Student Identifier (USI)" at bounding box center [1004, 370] width 207 height 41
click at [1042, 499] on img at bounding box center [1045, 502] width 13 height 12
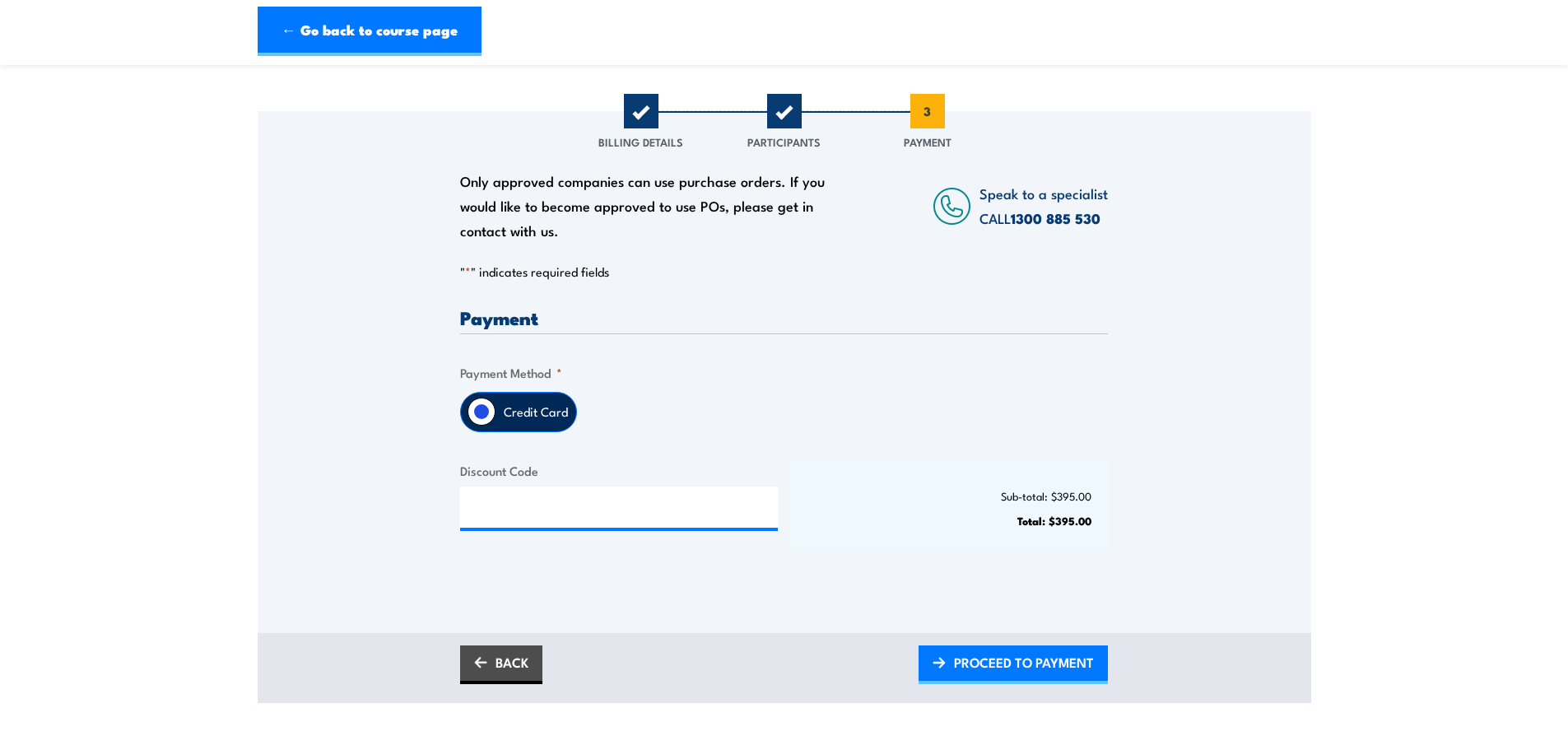
scroll to position [329, 0]
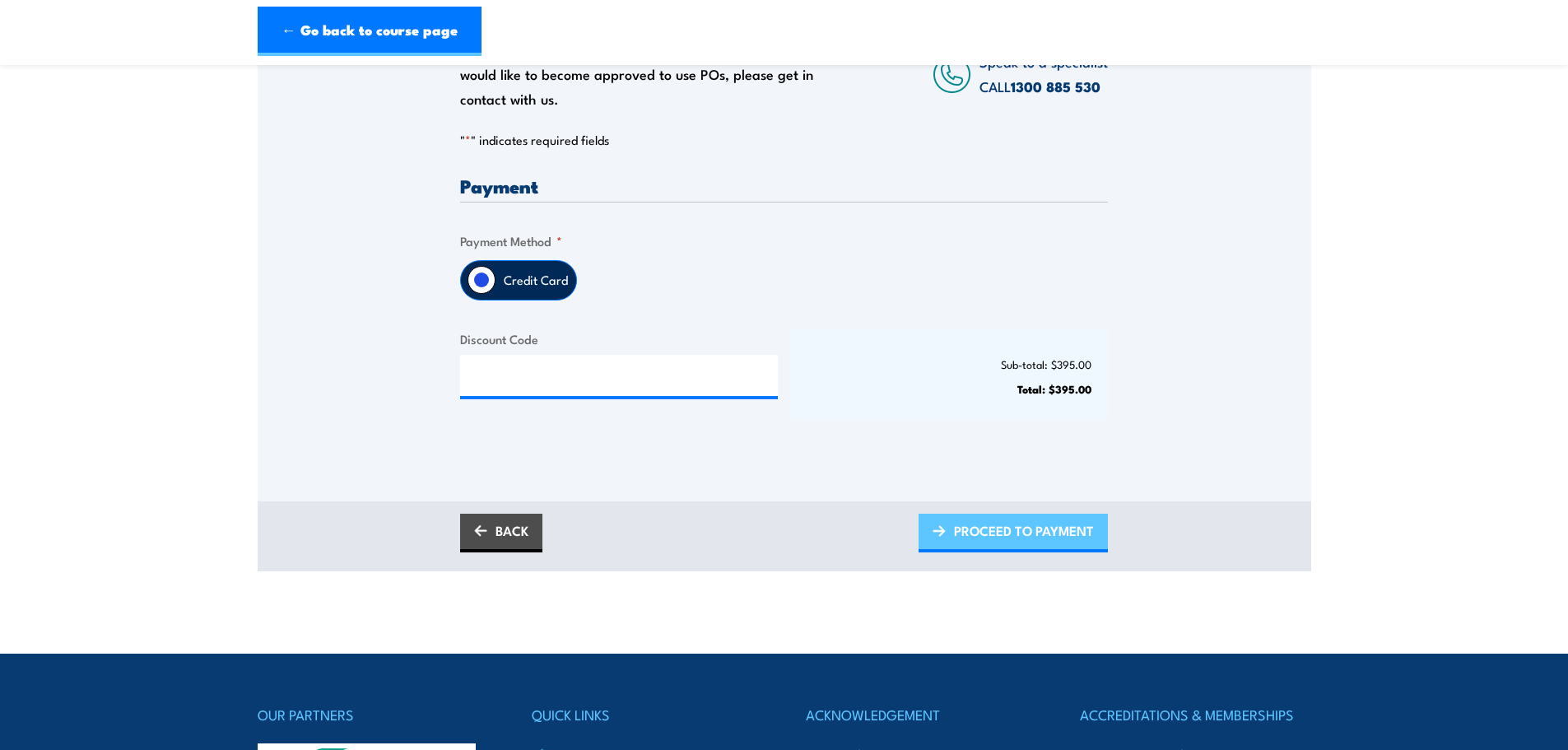
click at [990, 535] on span "PROCEED TO PAYMENT" at bounding box center [1024, 530] width 140 height 43
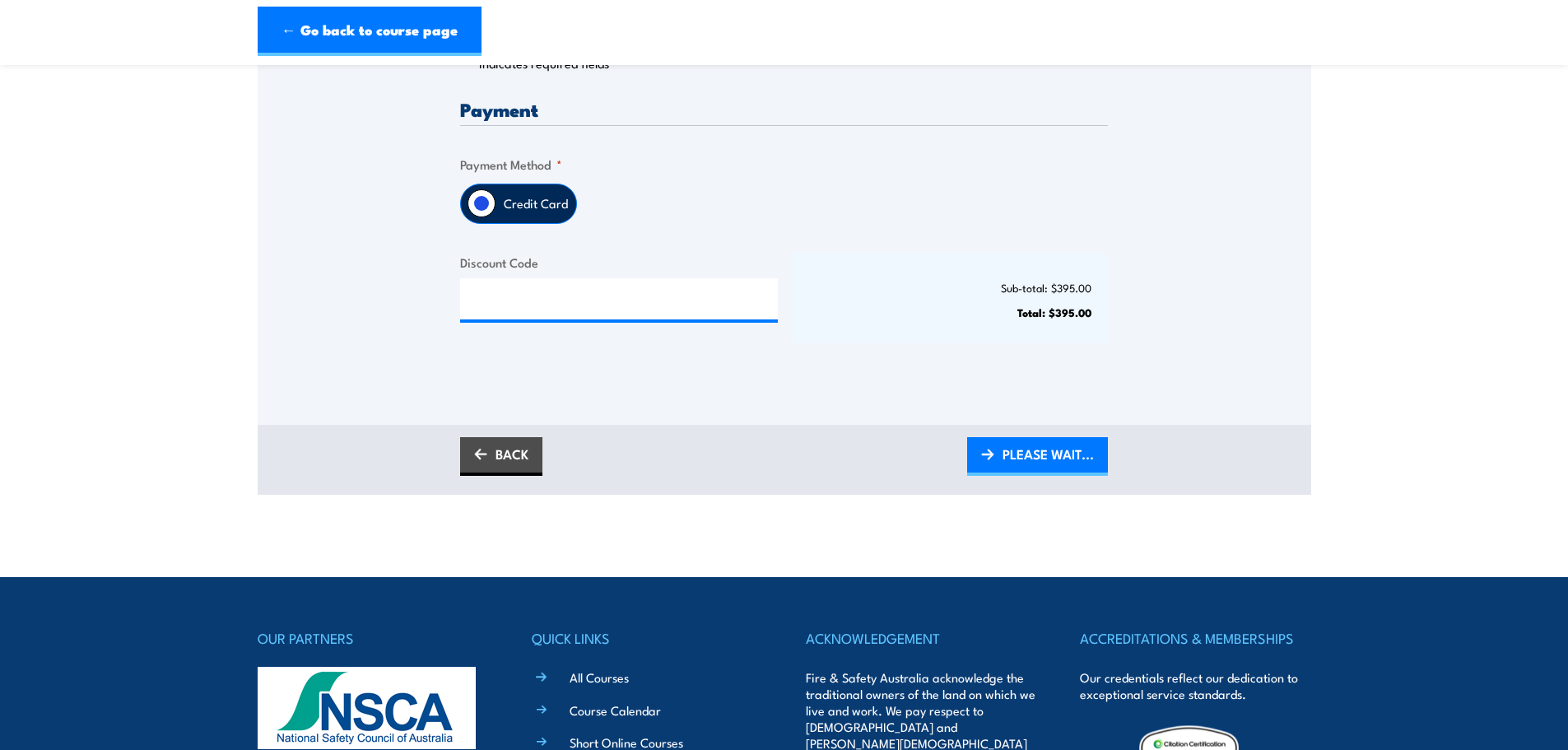
scroll to position [412, 0]
